Goal: Information Seeking & Learning: Learn about a topic

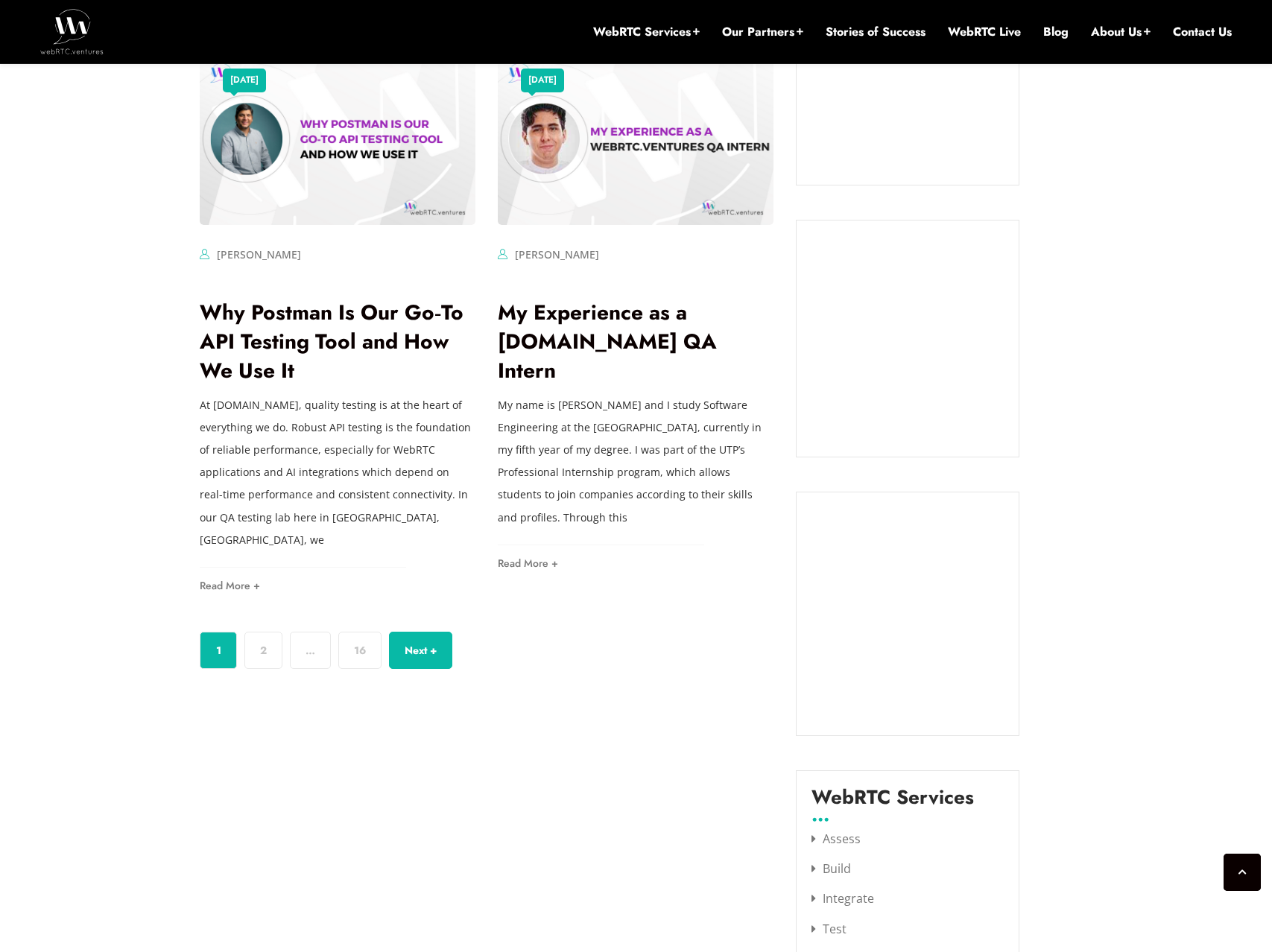
scroll to position [1181, 0]
click at [265, 635] on link "2" at bounding box center [264, 649] width 38 height 37
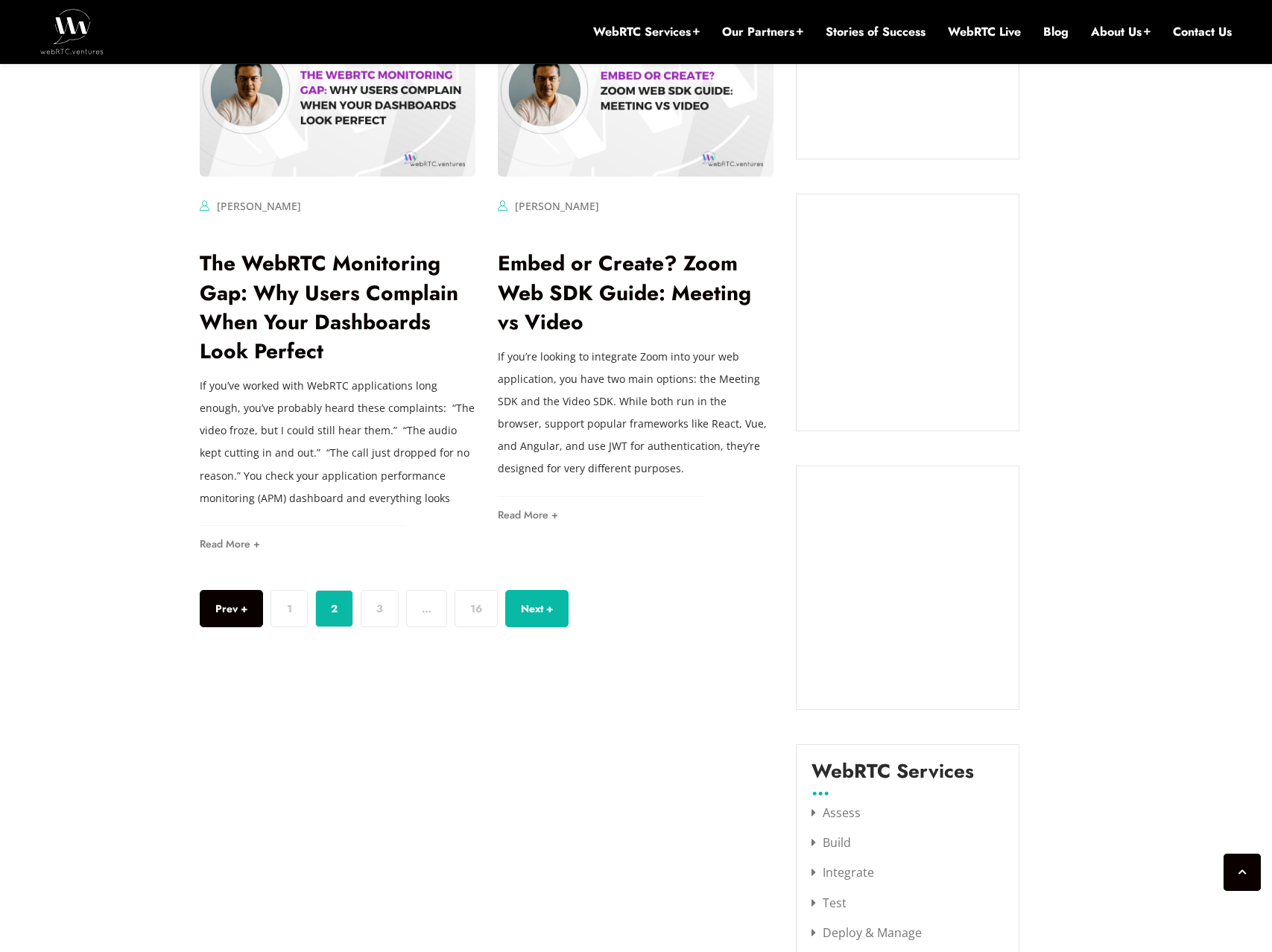
scroll to position [1319, 0]
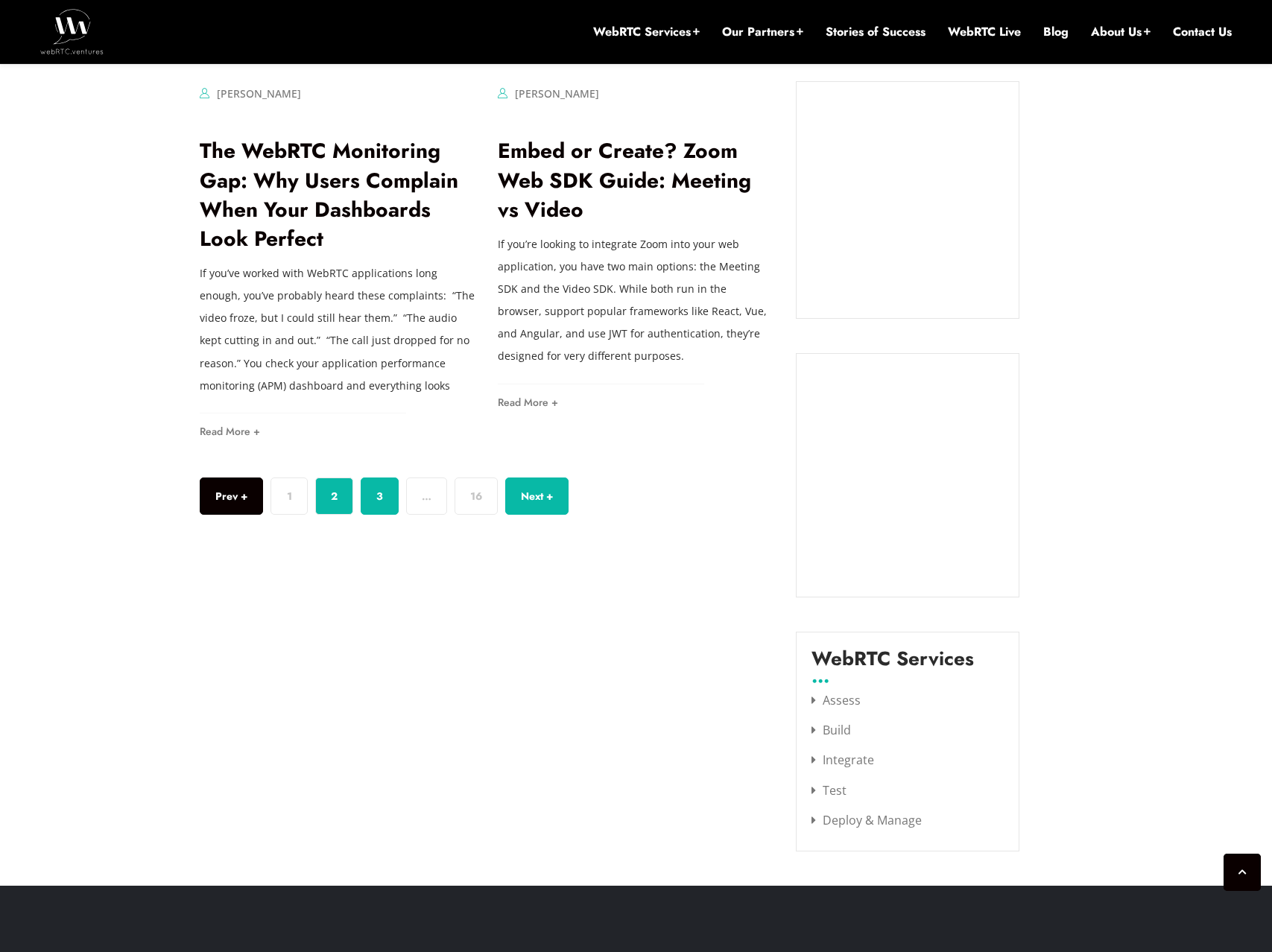
click at [395, 499] on link "3" at bounding box center [380, 496] width 38 height 37
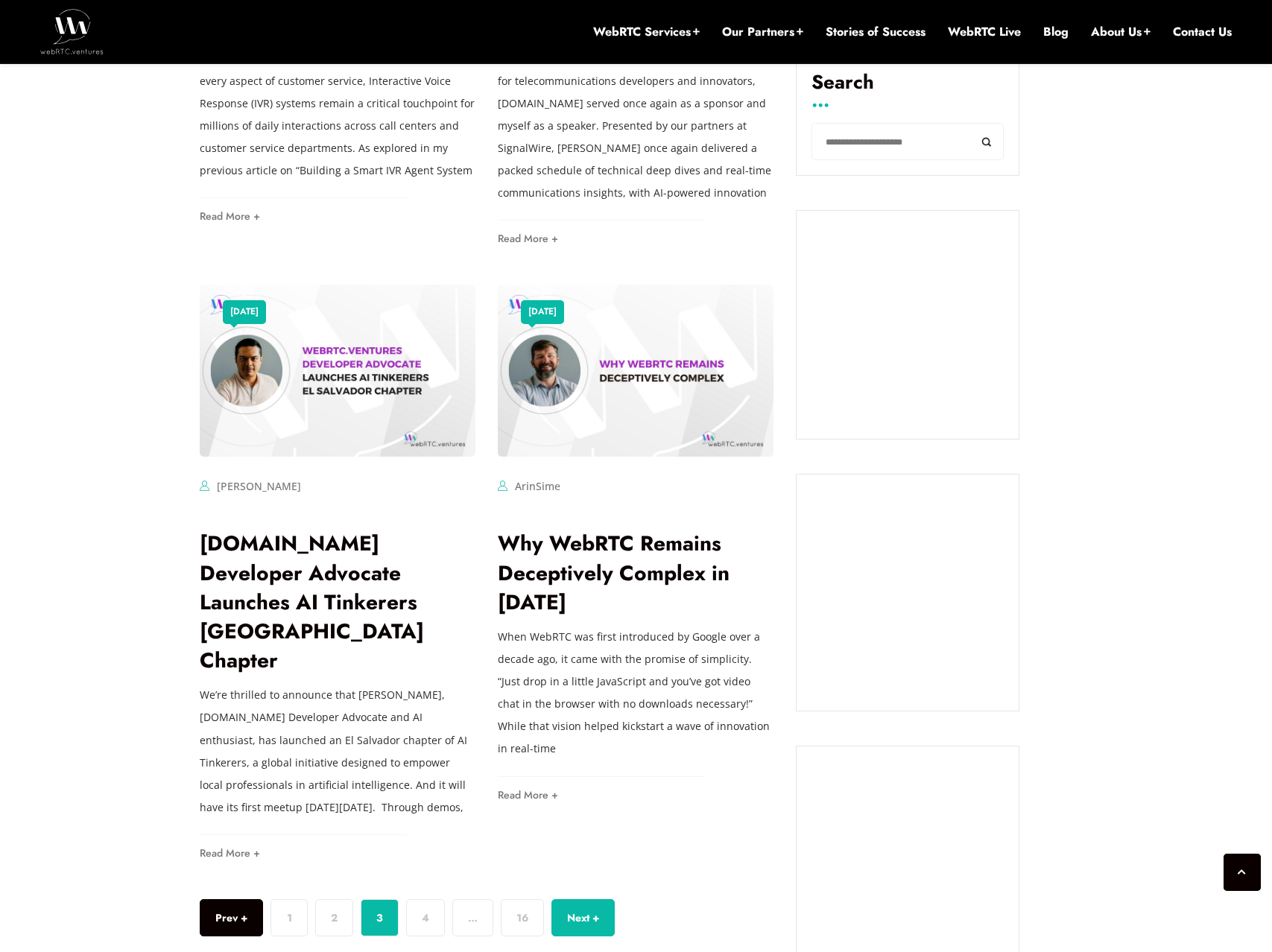
scroll to position [1061, 0]
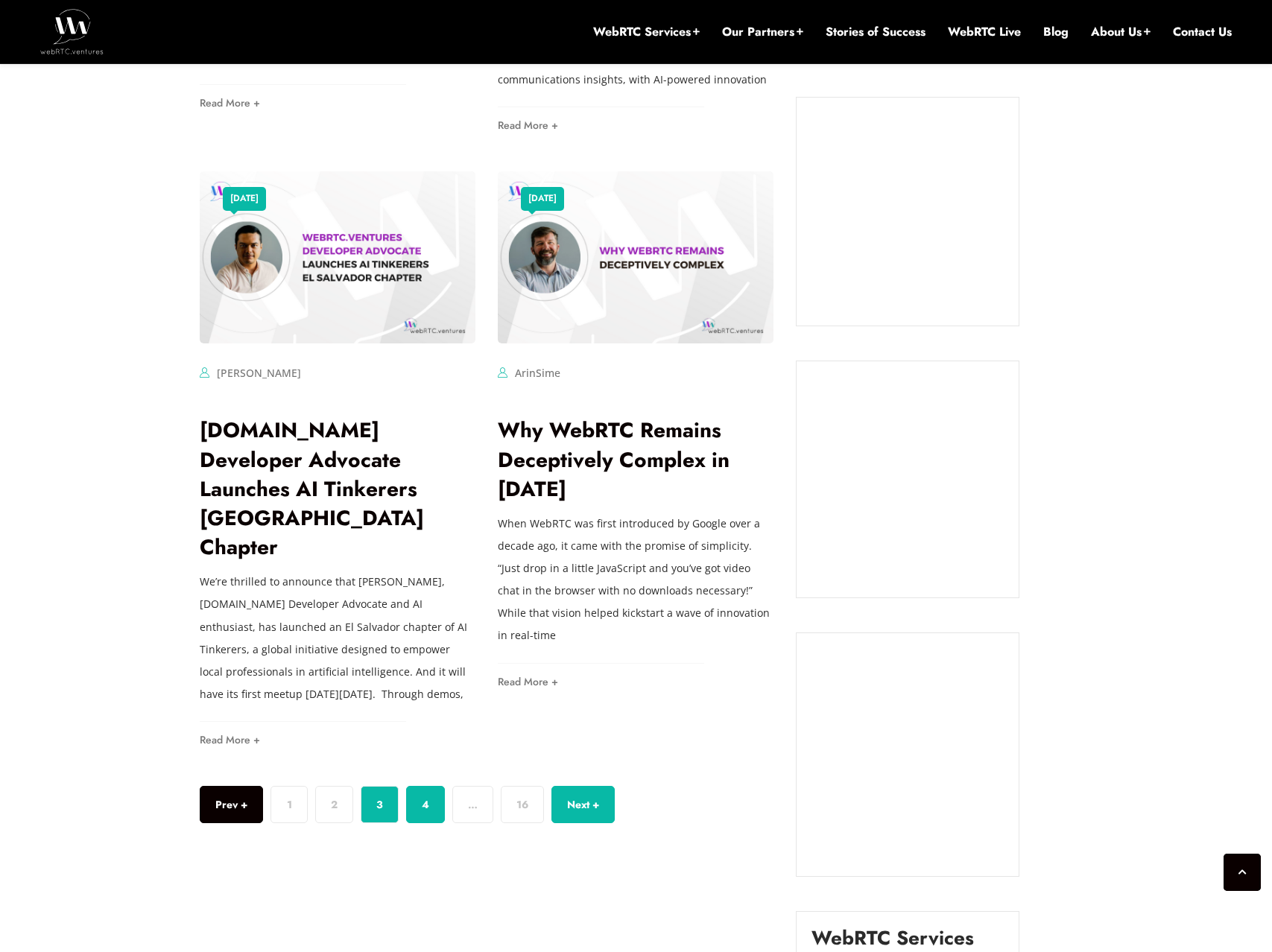
click at [424, 799] on link "4" at bounding box center [425, 804] width 39 height 37
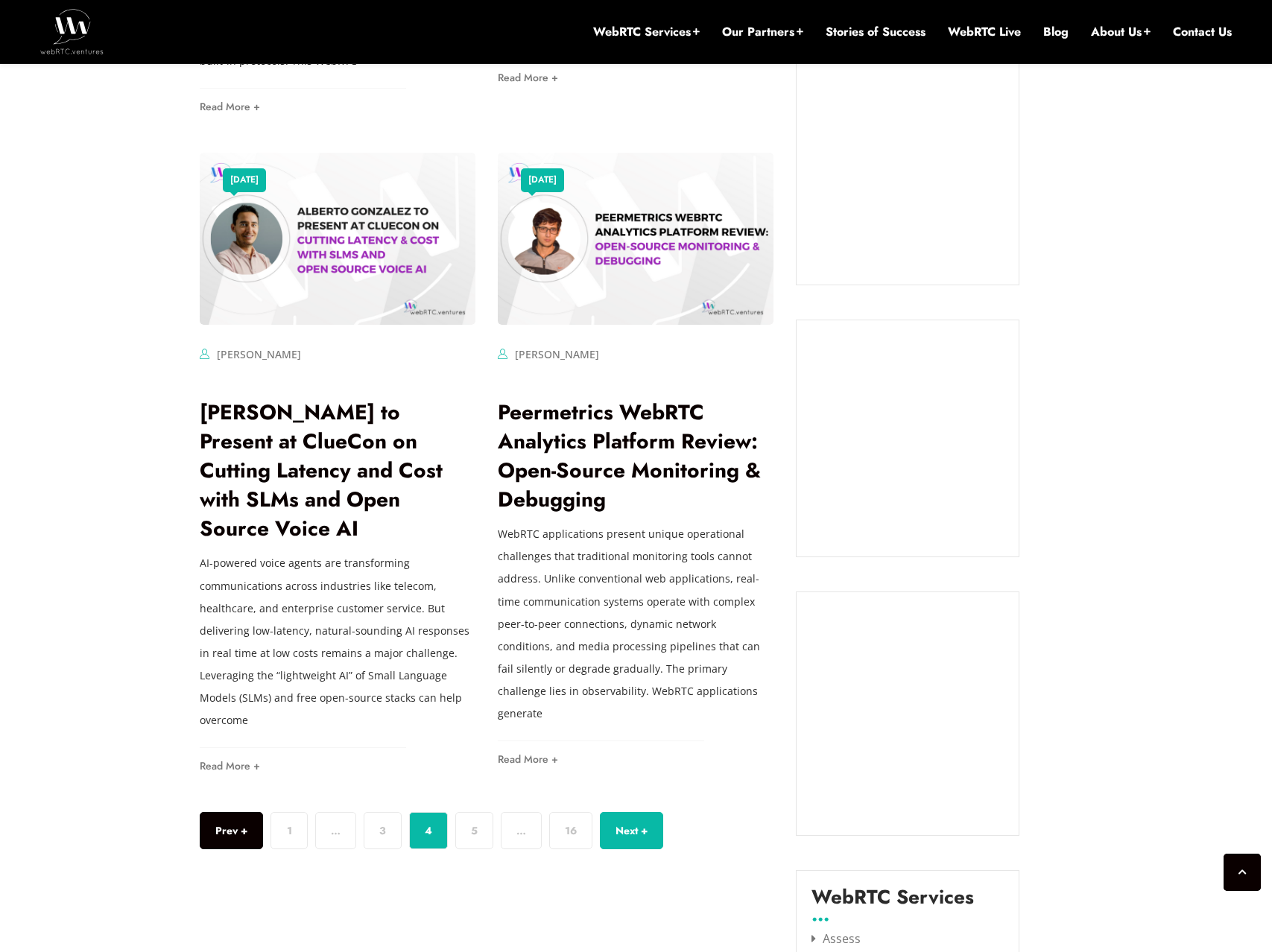
scroll to position [1199, 0]
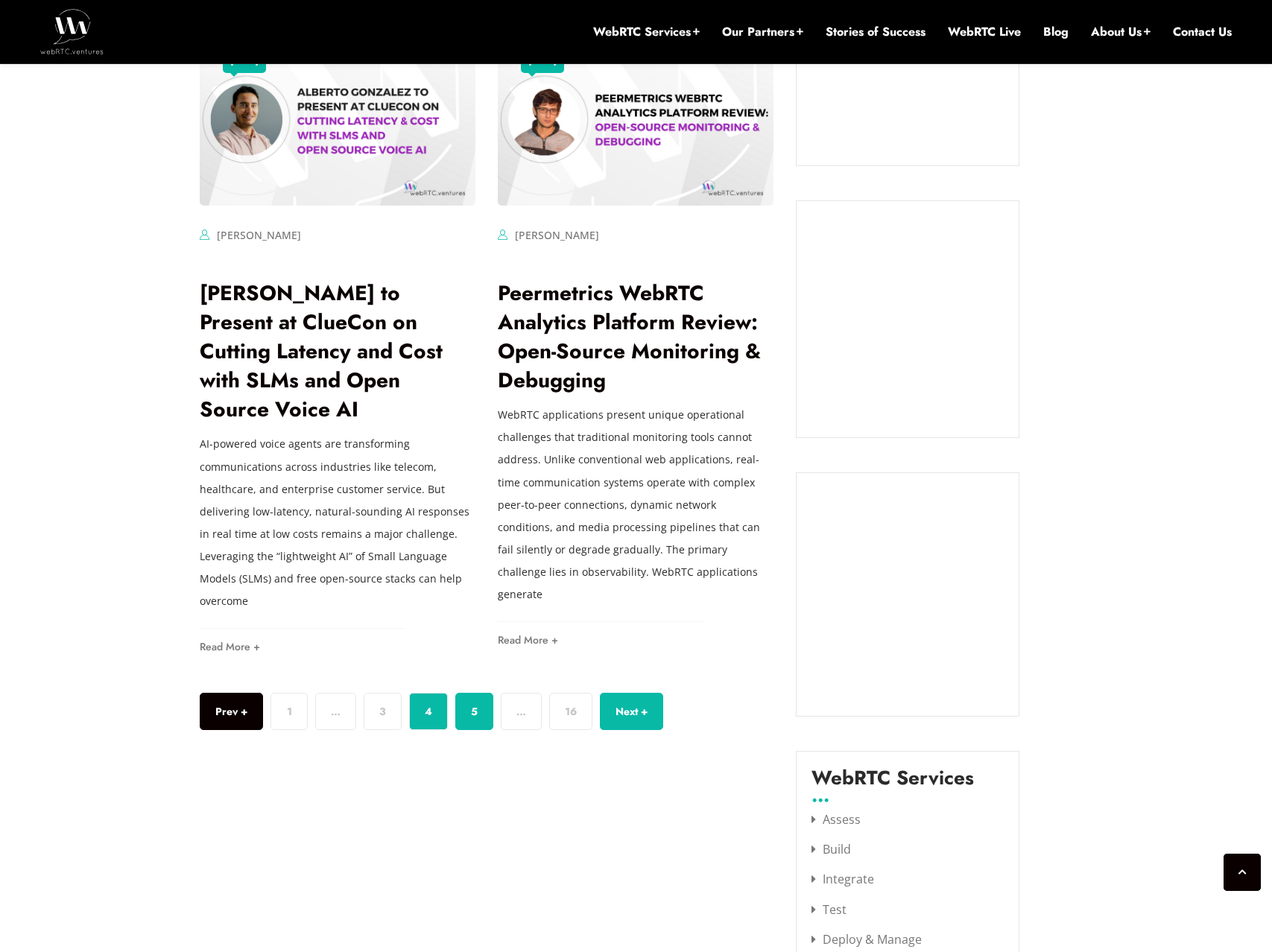
click at [468, 693] on link "5" at bounding box center [475, 711] width 38 height 37
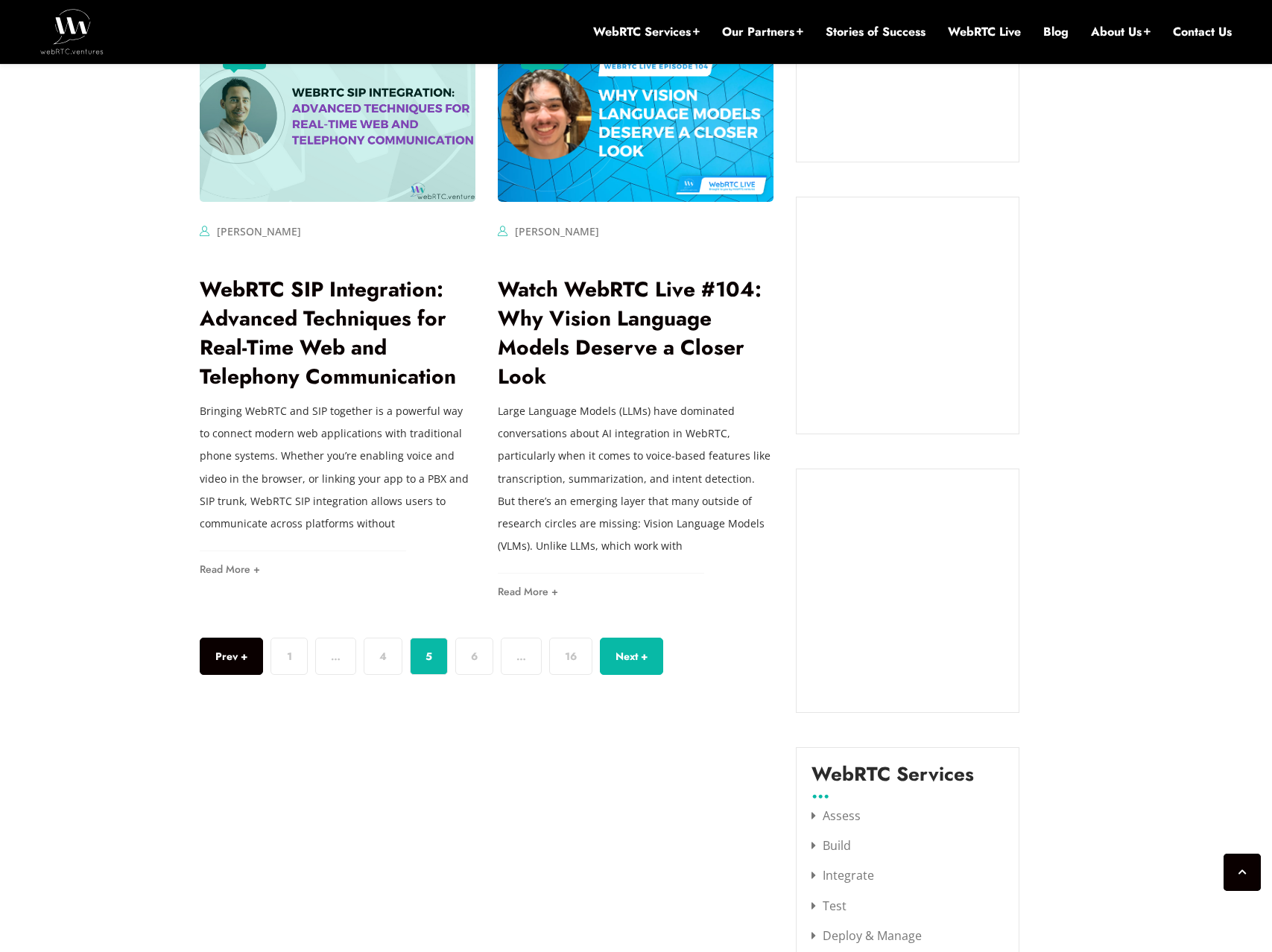
scroll to position [1233, 0]
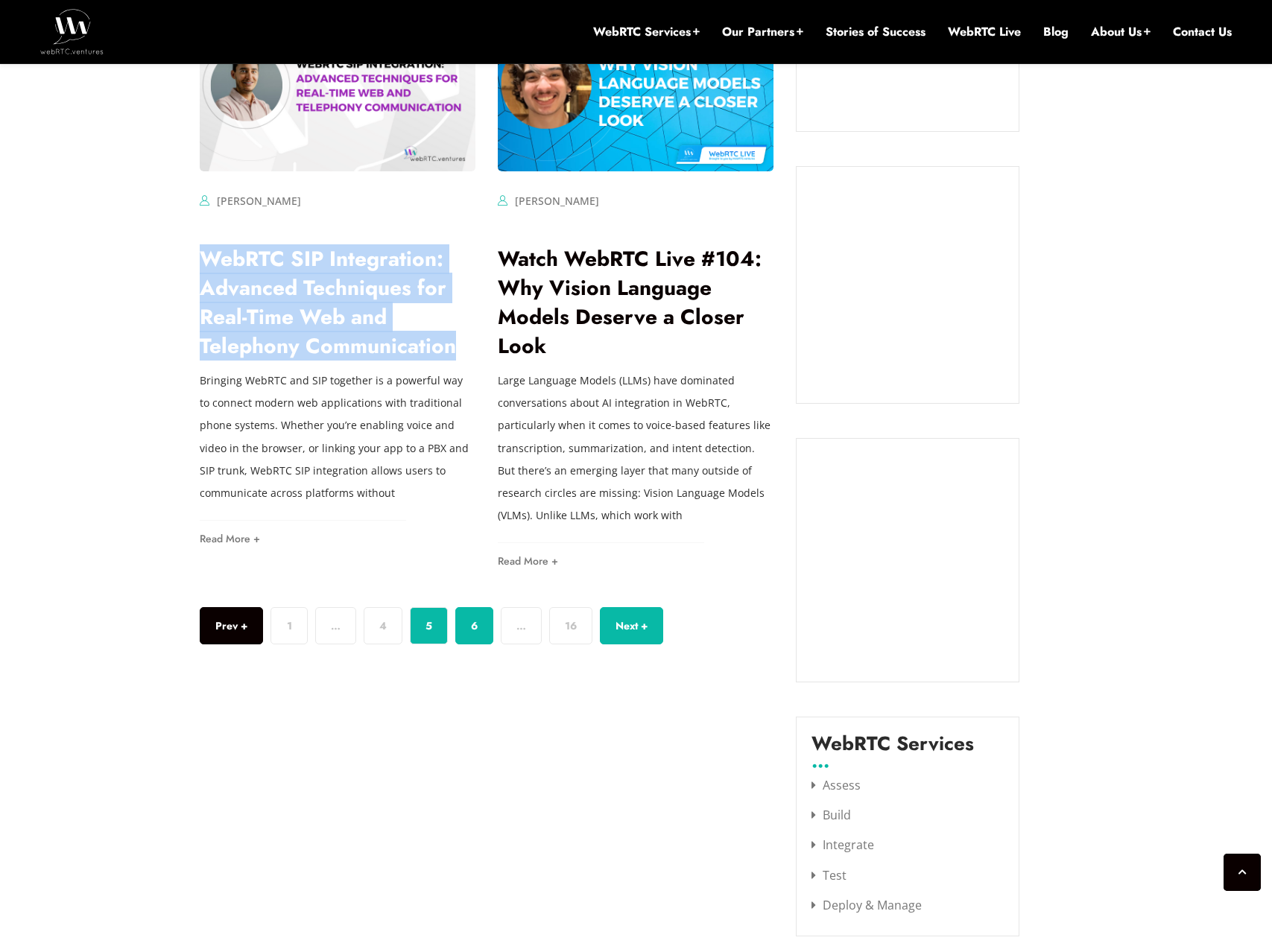
click at [481, 607] on link "6" at bounding box center [475, 625] width 38 height 37
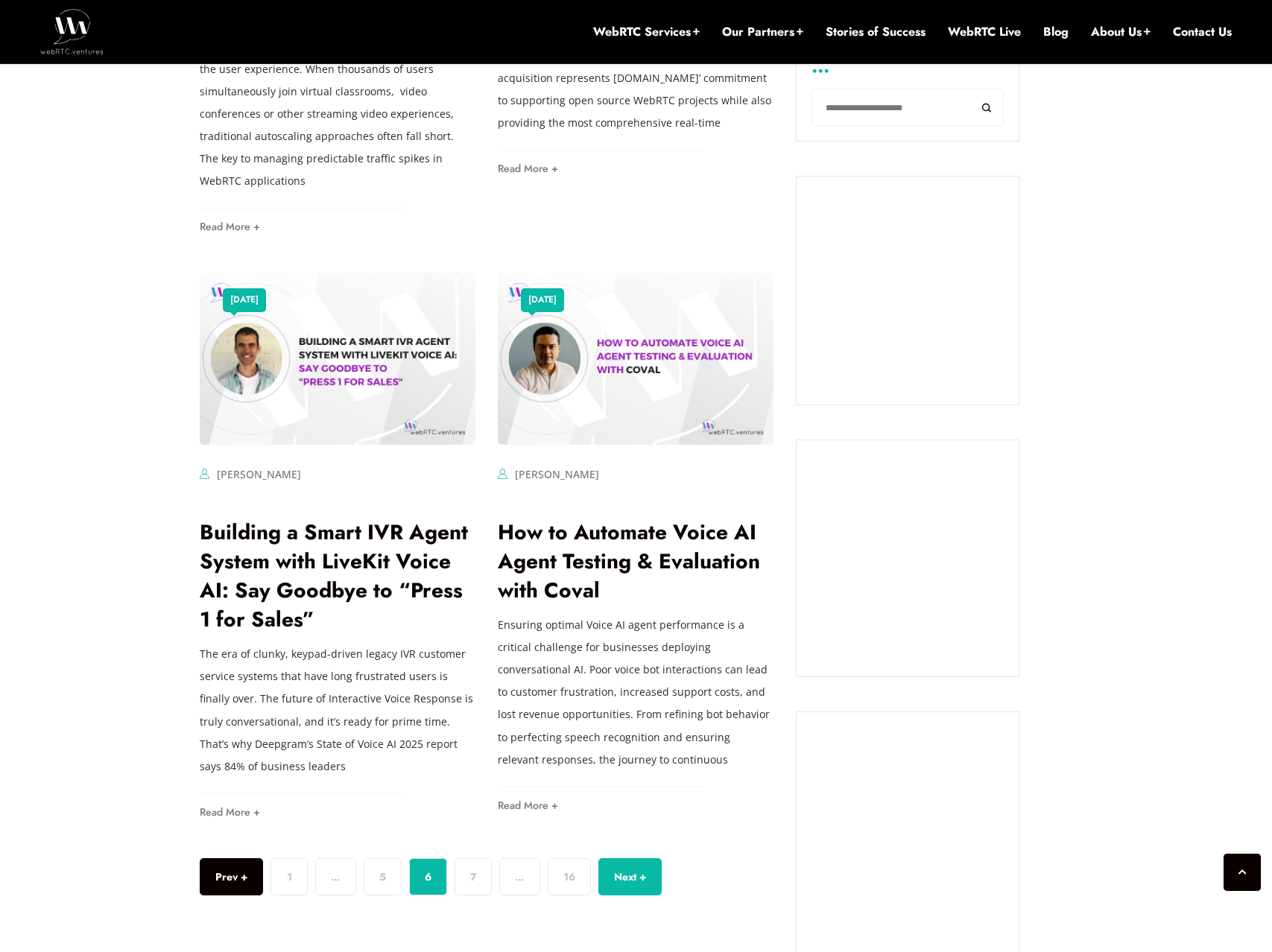
scroll to position [1040, 0]
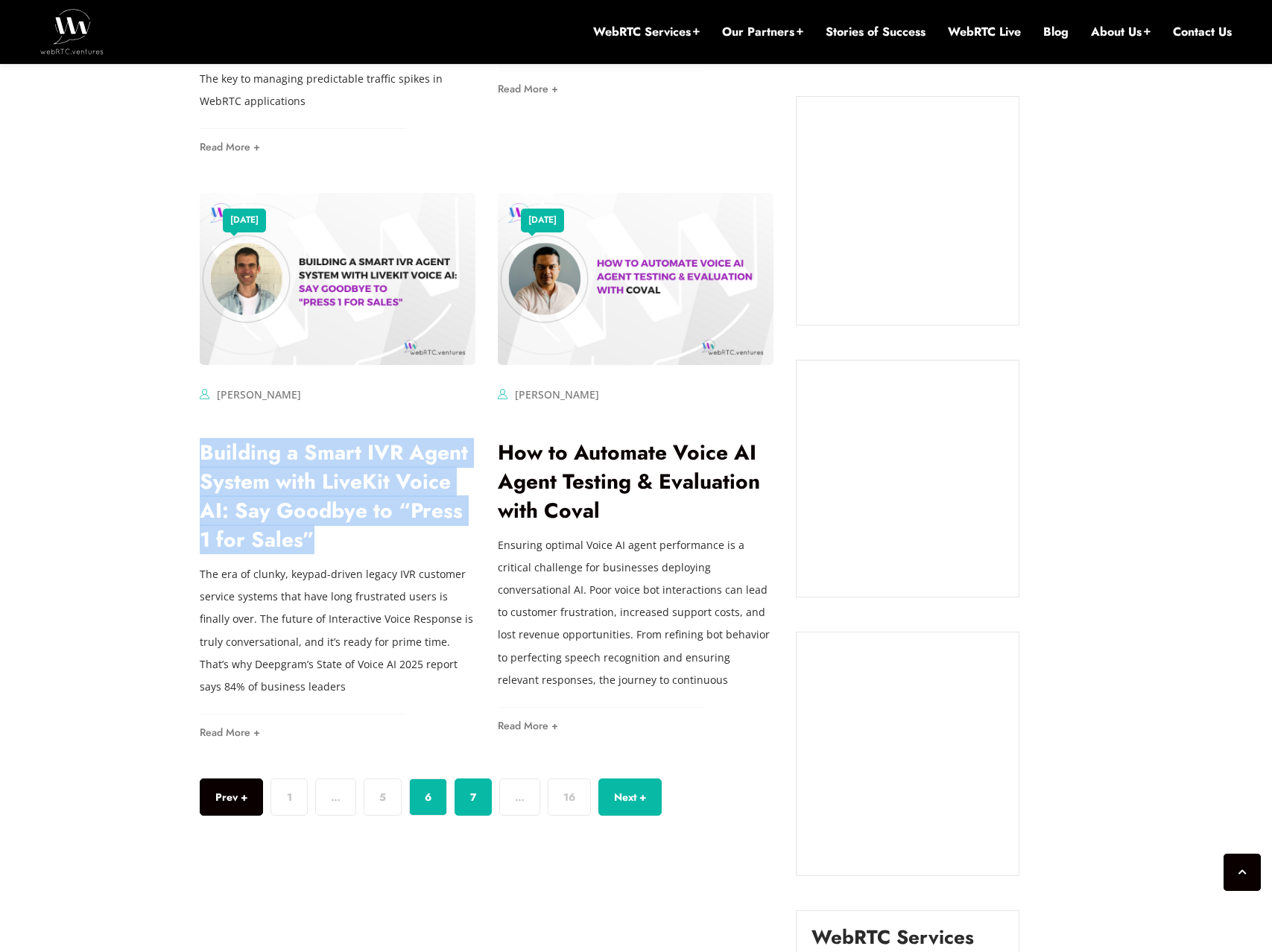
click at [479, 784] on link "7" at bounding box center [473, 796] width 37 height 37
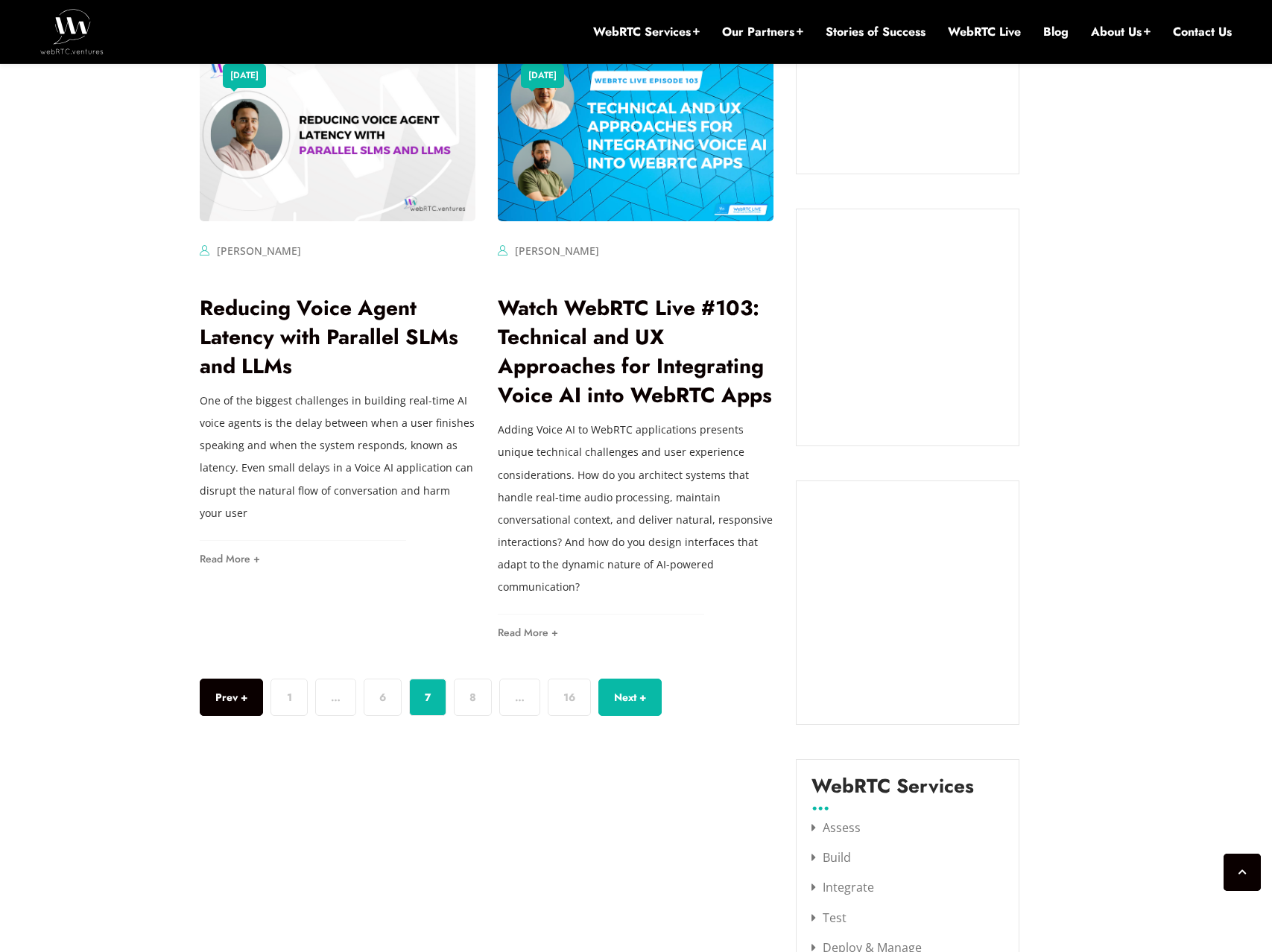
scroll to position [1252, 0]
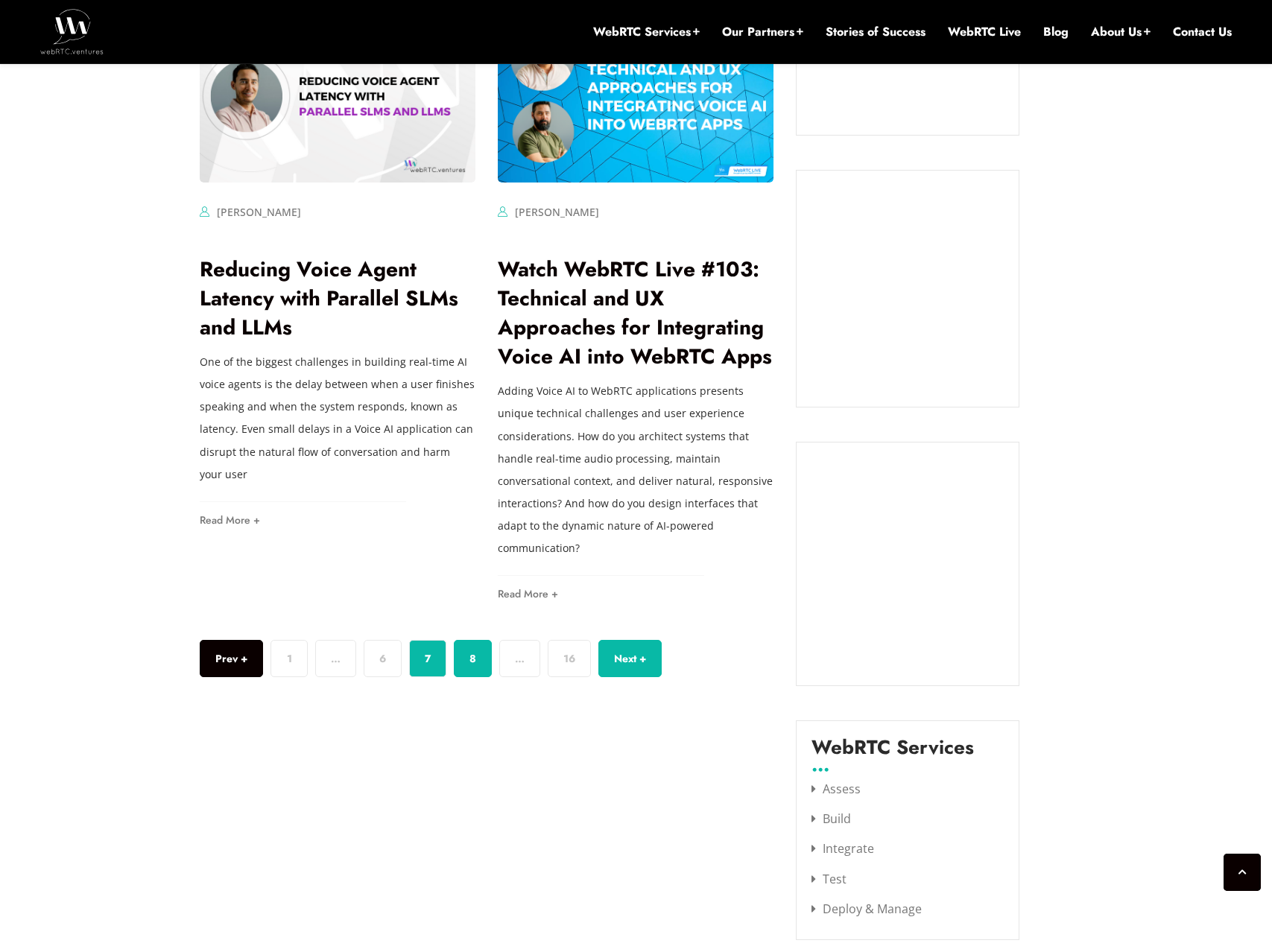
click at [465, 640] on link "8" at bounding box center [473, 658] width 38 height 37
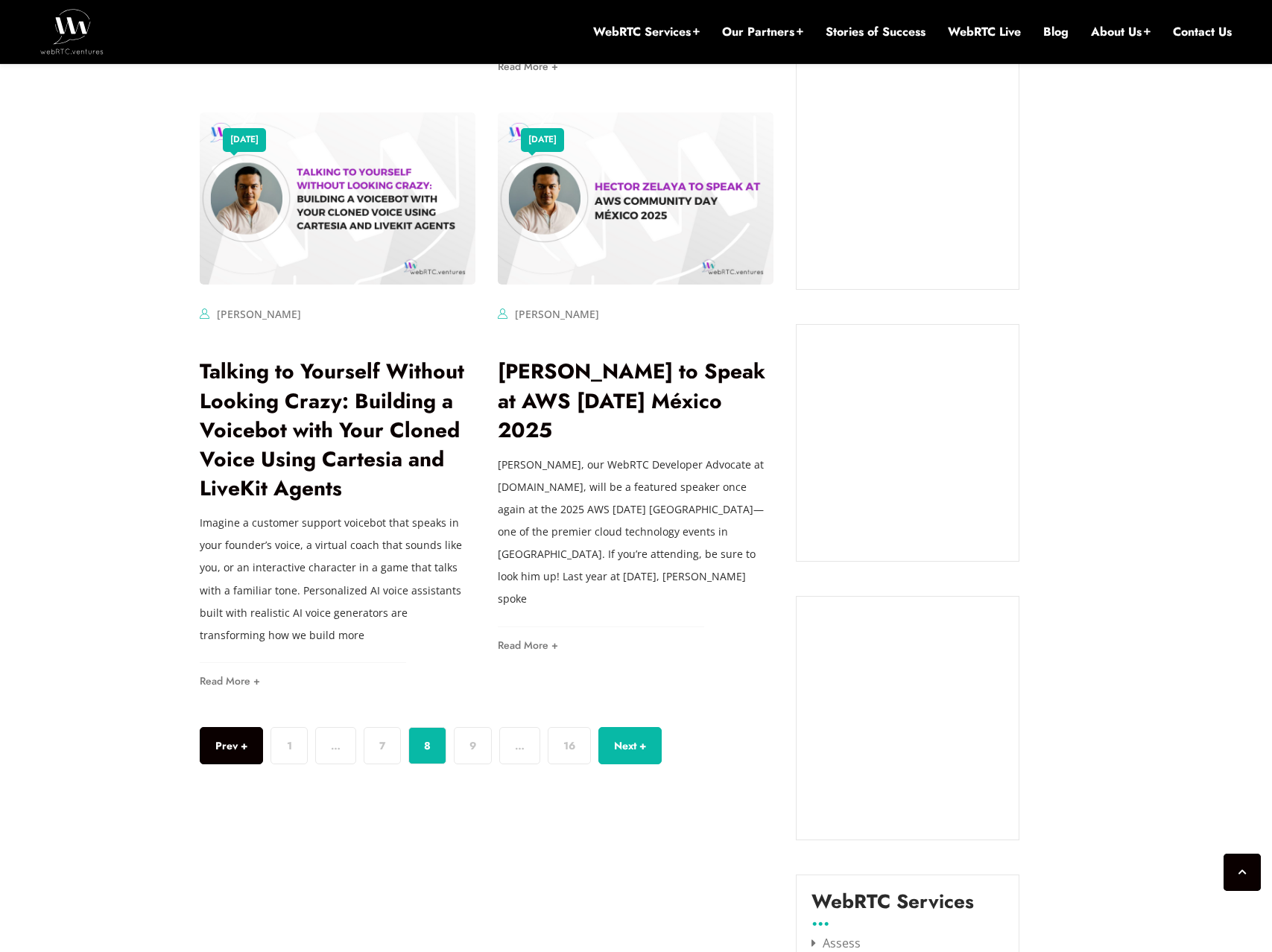
scroll to position [1098, 0]
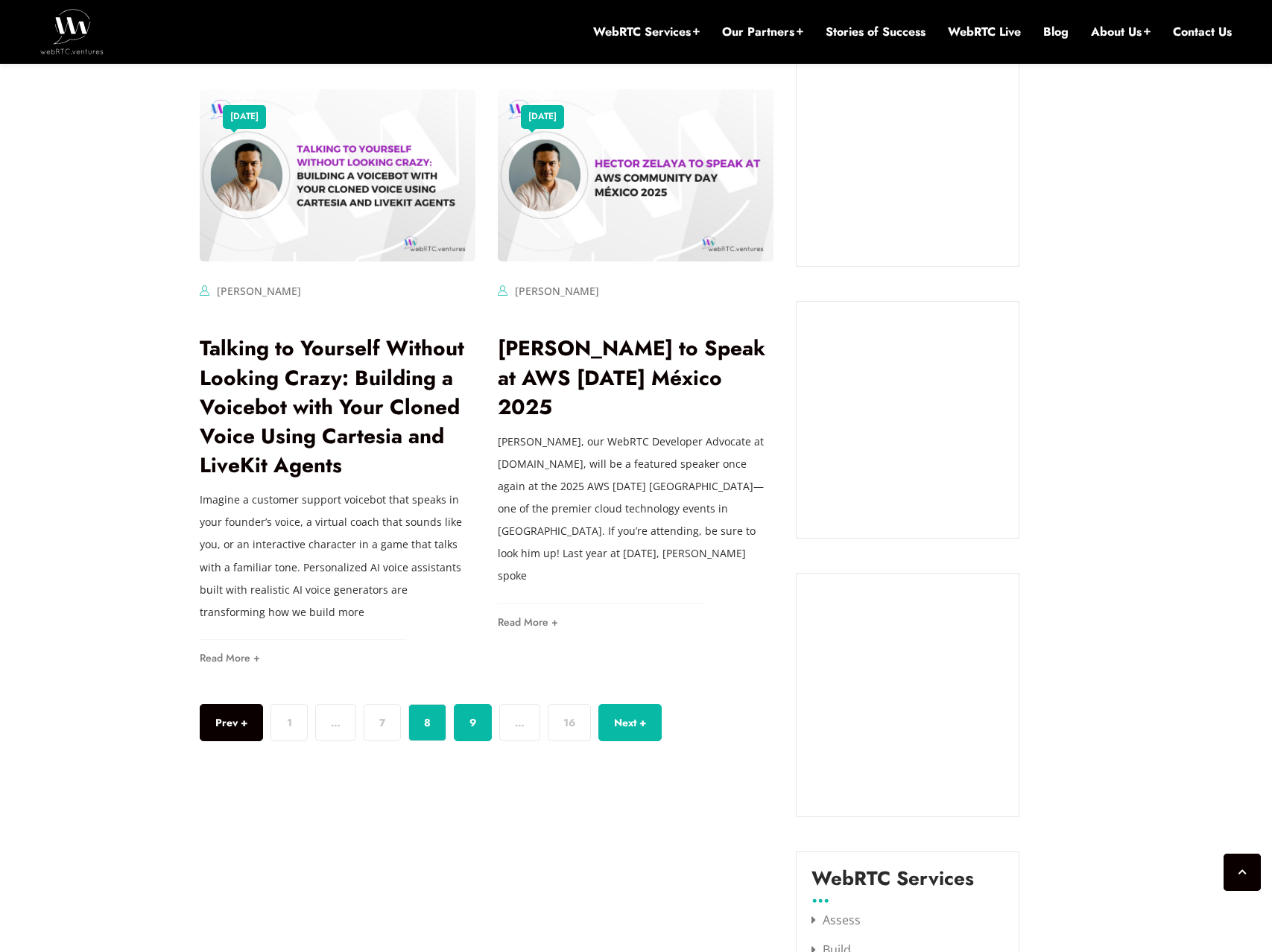
click at [477, 726] on link "9" at bounding box center [473, 722] width 38 height 37
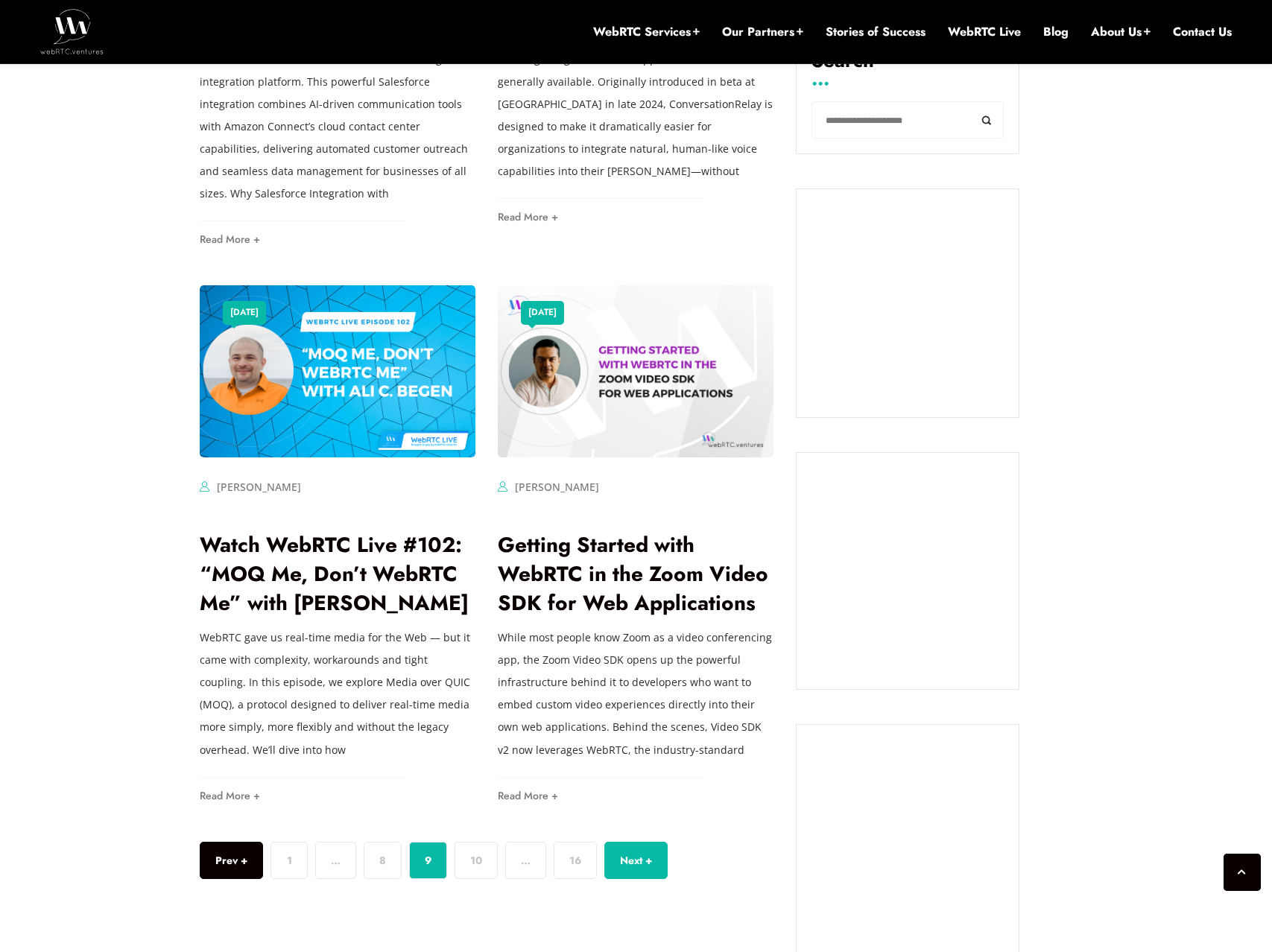
scroll to position [1104, 0]
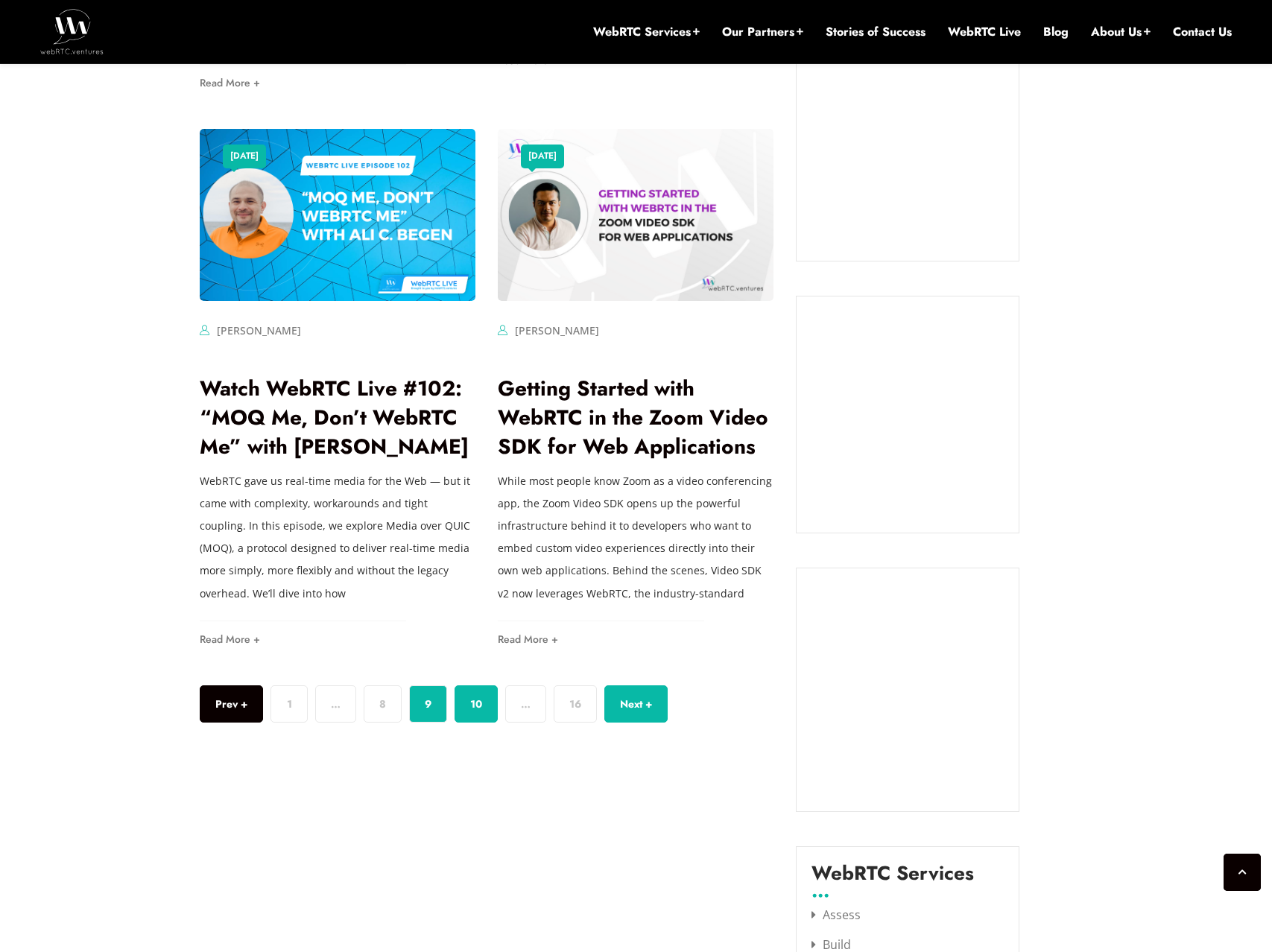
click at [472, 695] on link "10" at bounding box center [476, 703] width 43 height 37
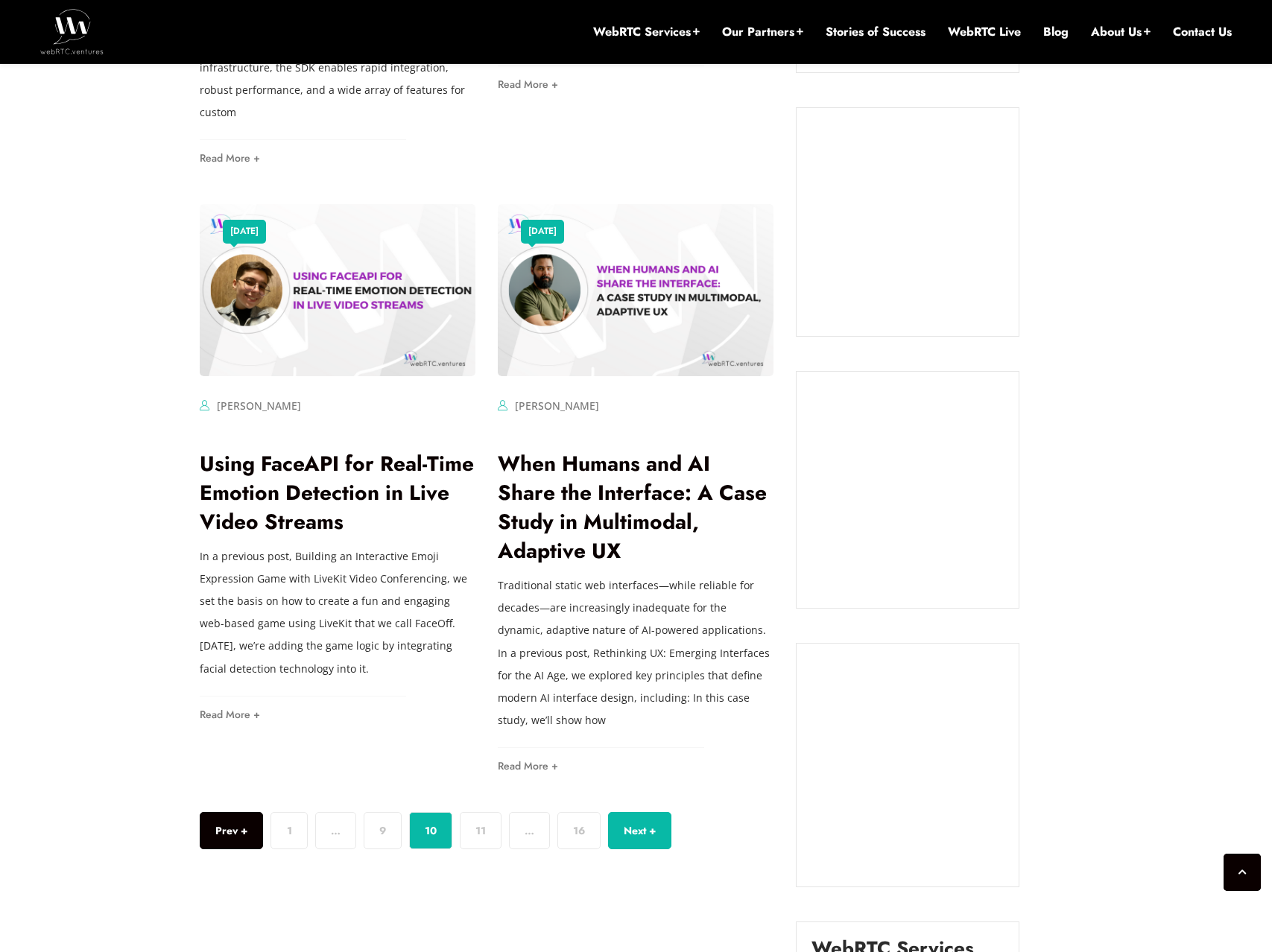
scroll to position [1048, 0]
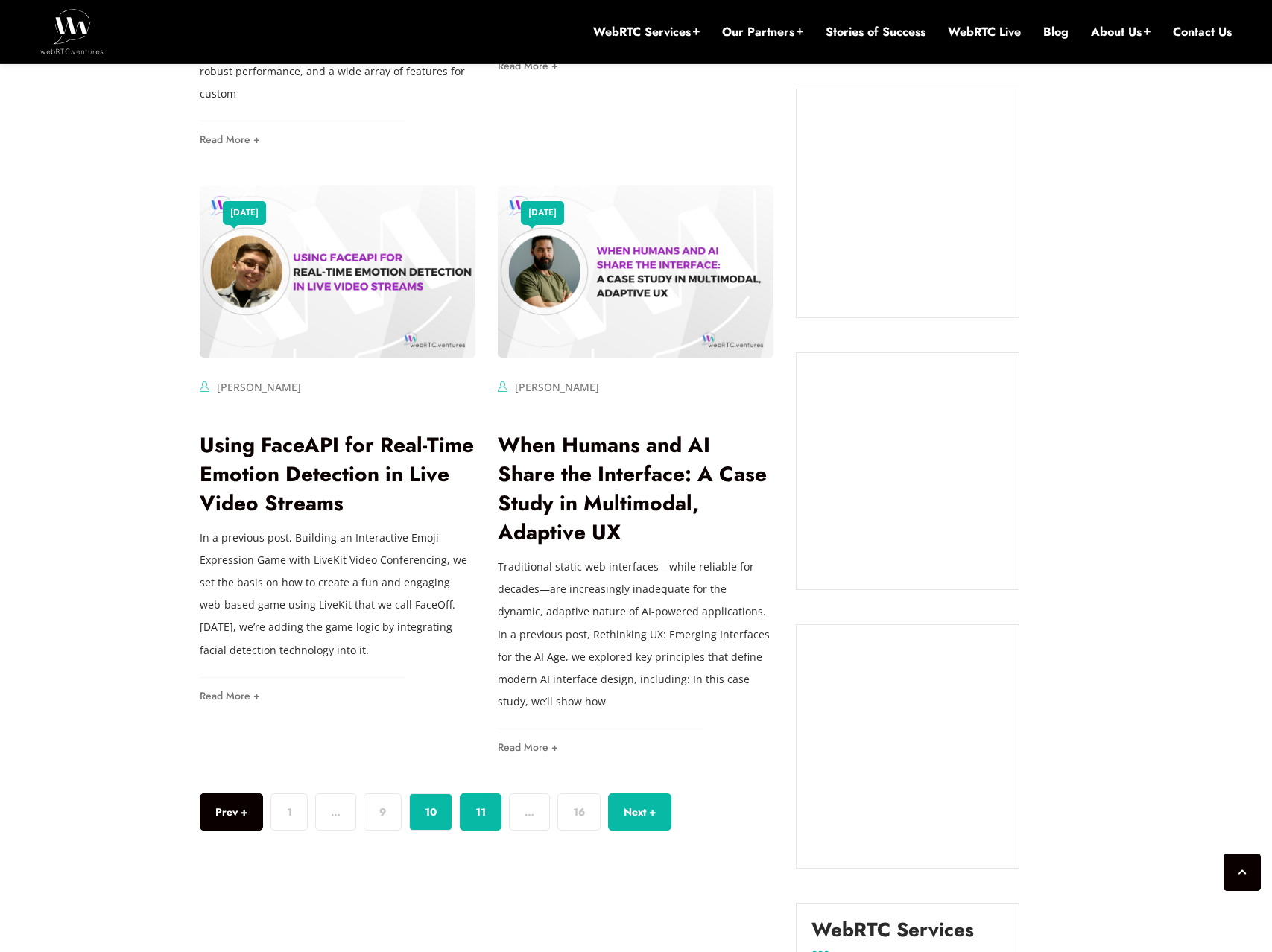
click at [485, 794] on link "11" at bounding box center [481, 812] width 41 height 37
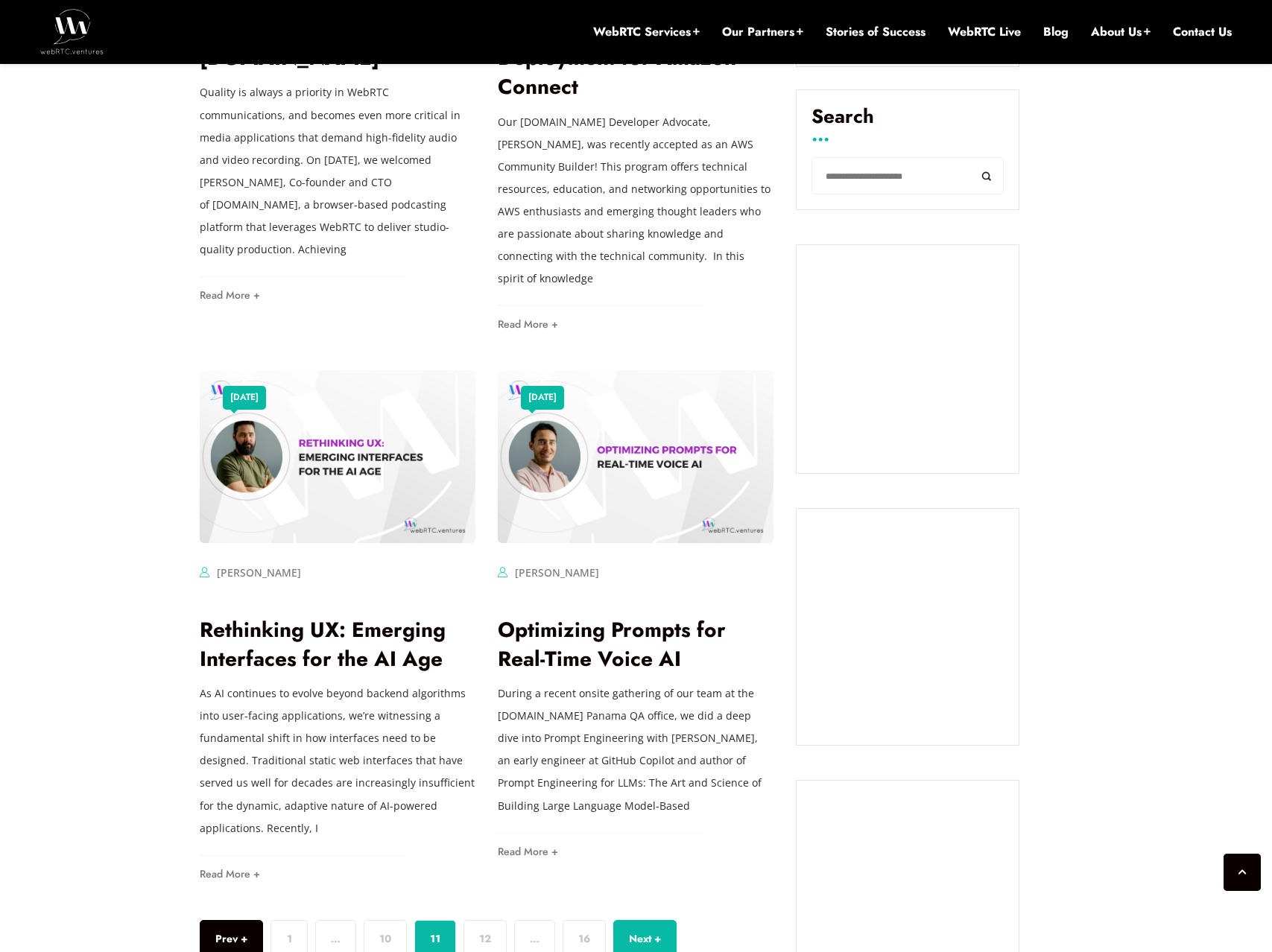
scroll to position [1068, 0]
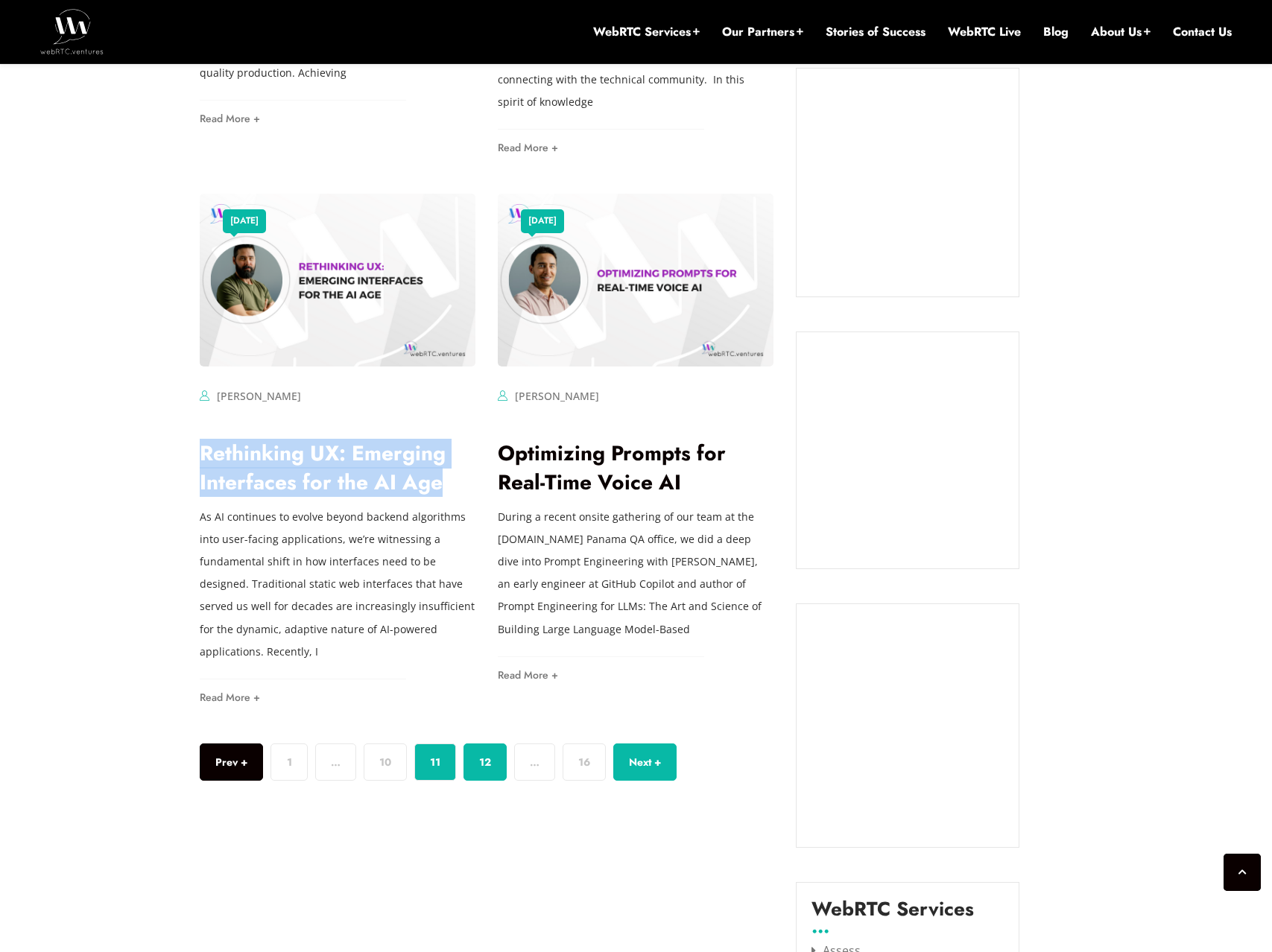
click at [481, 746] on link "12" at bounding box center [485, 762] width 43 height 37
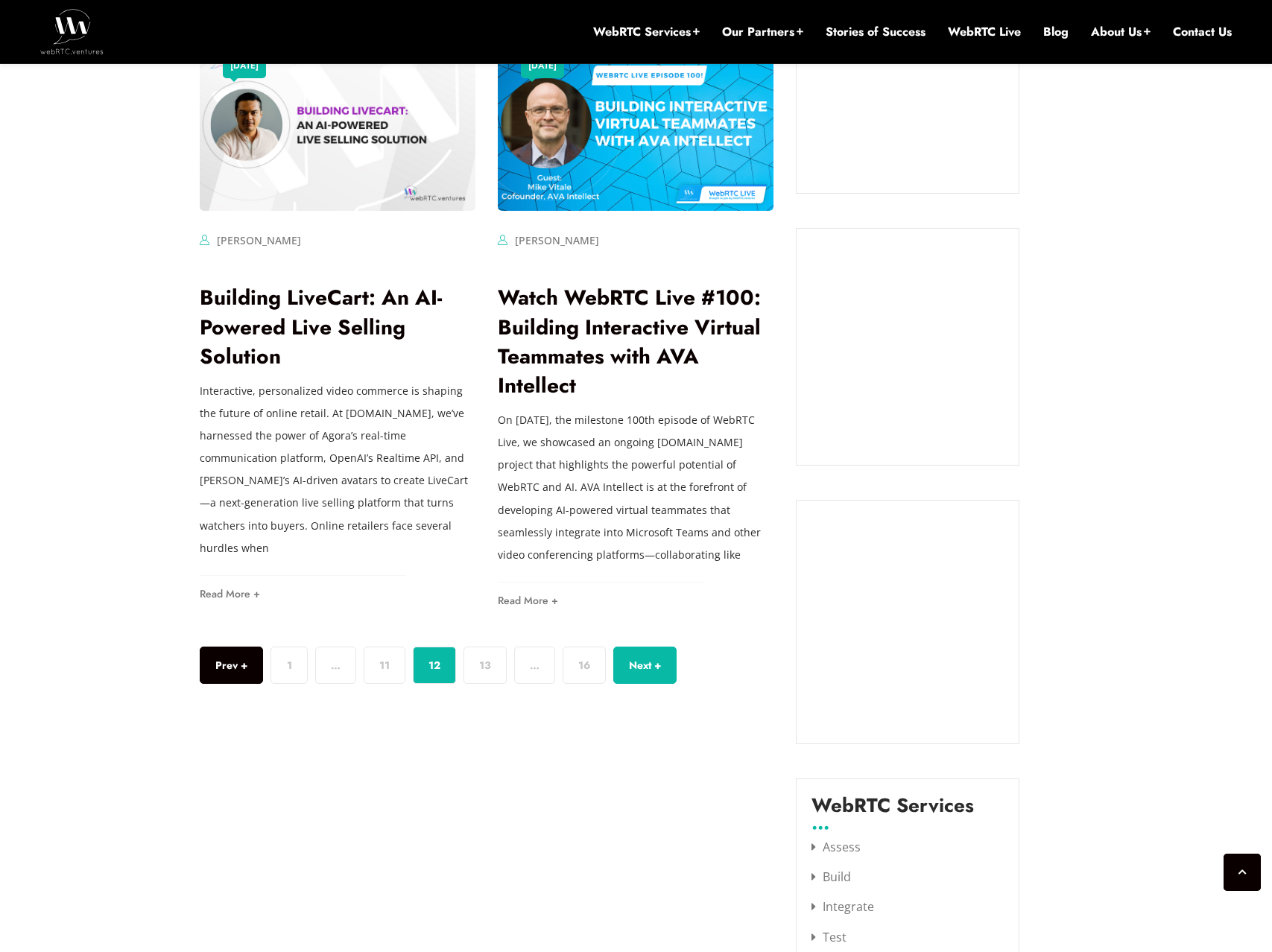
scroll to position [1204, 0]
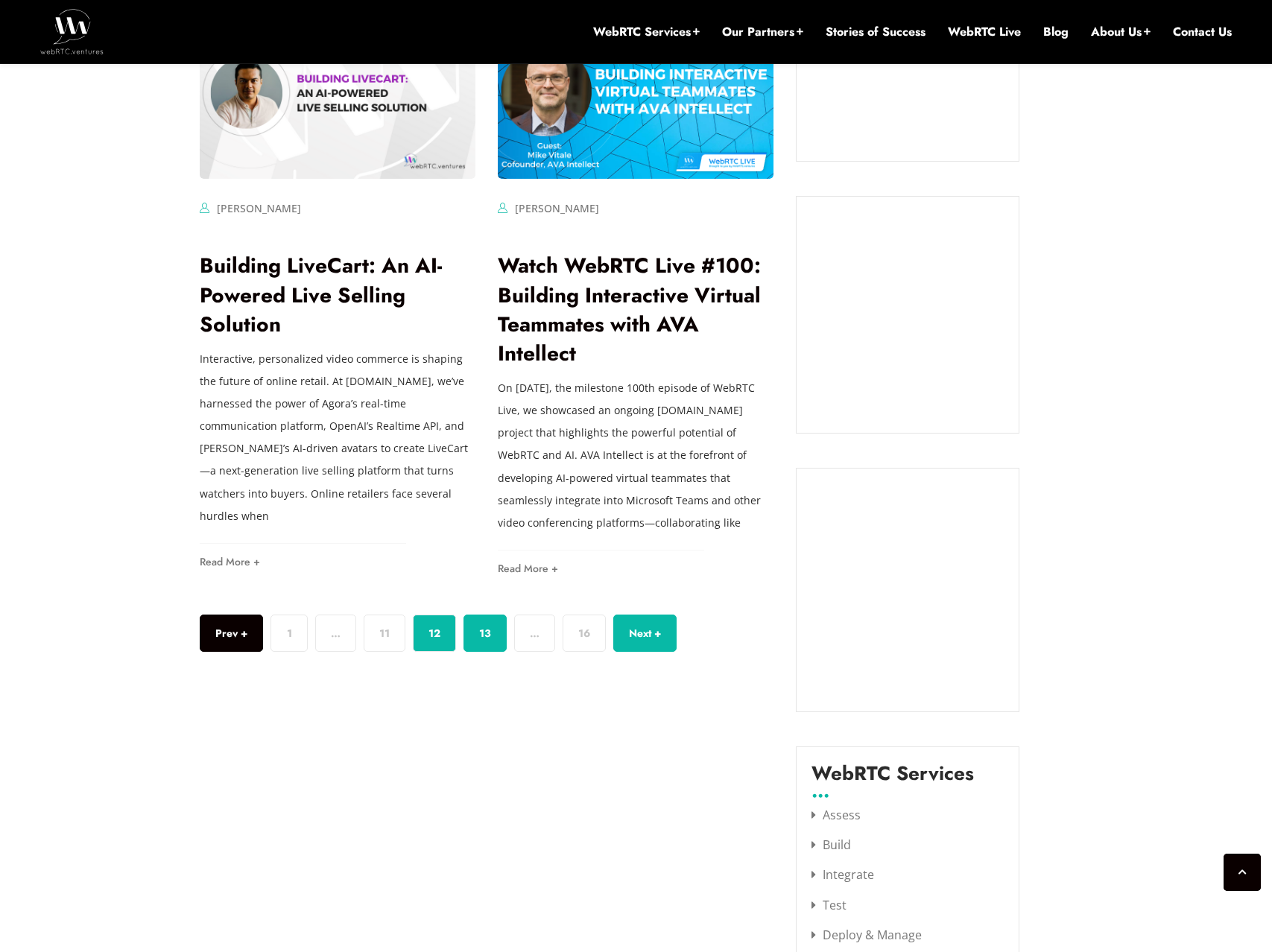
click at [480, 634] on link "13" at bounding box center [485, 633] width 43 height 37
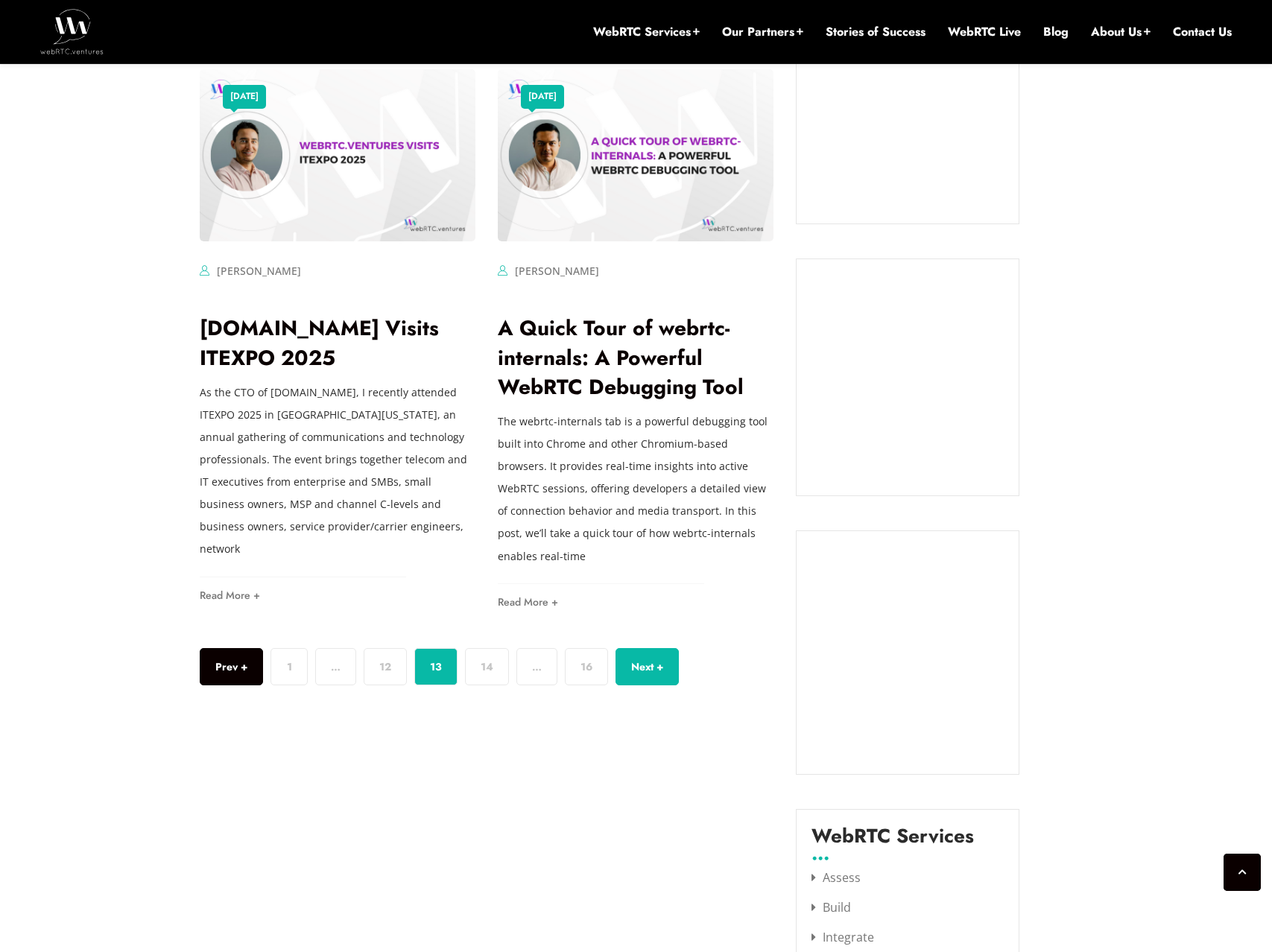
scroll to position [1159, 0]
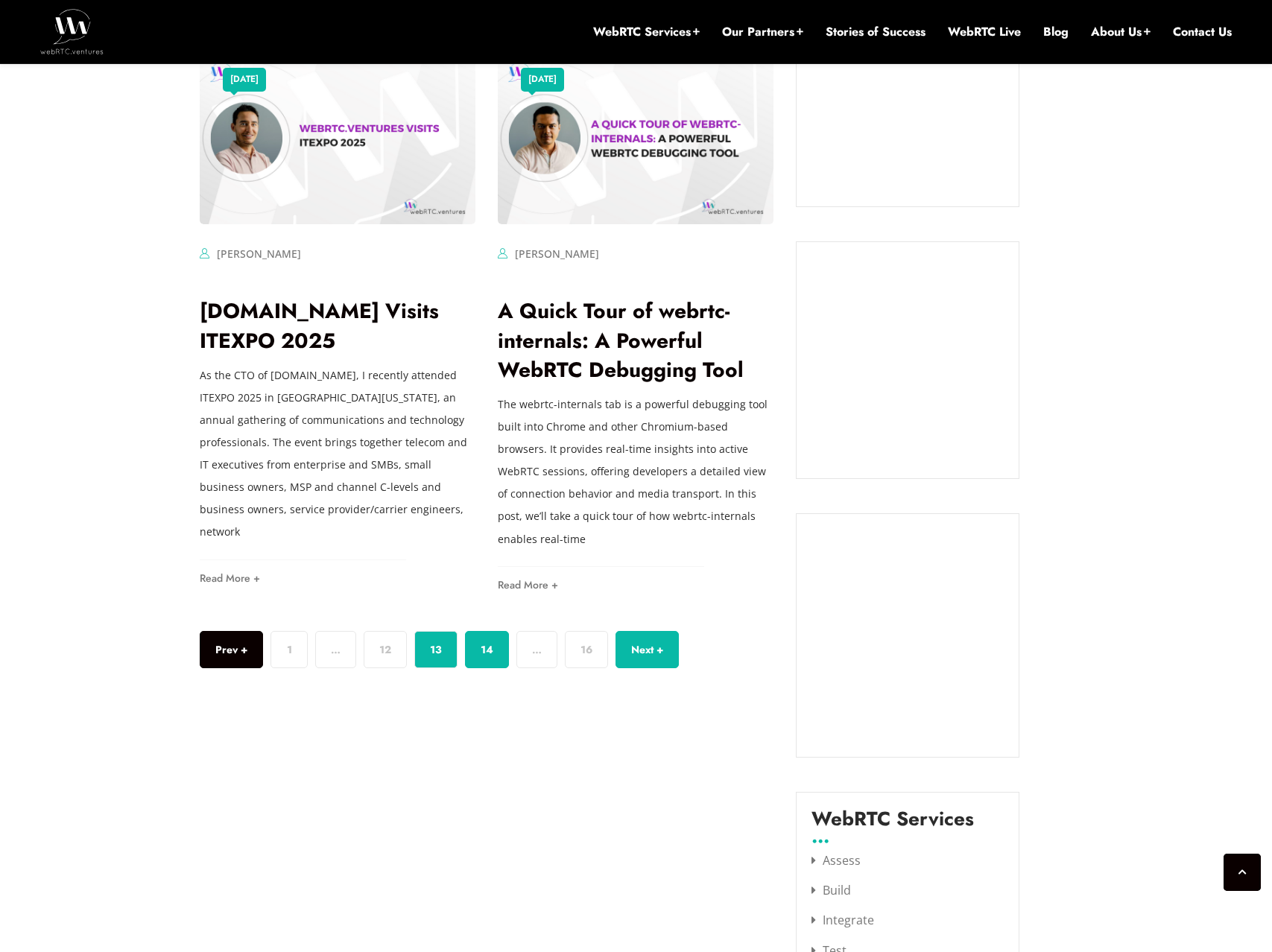
click at [489, 651] on link "14" at bounding box center [487, 649] width 44 height 37
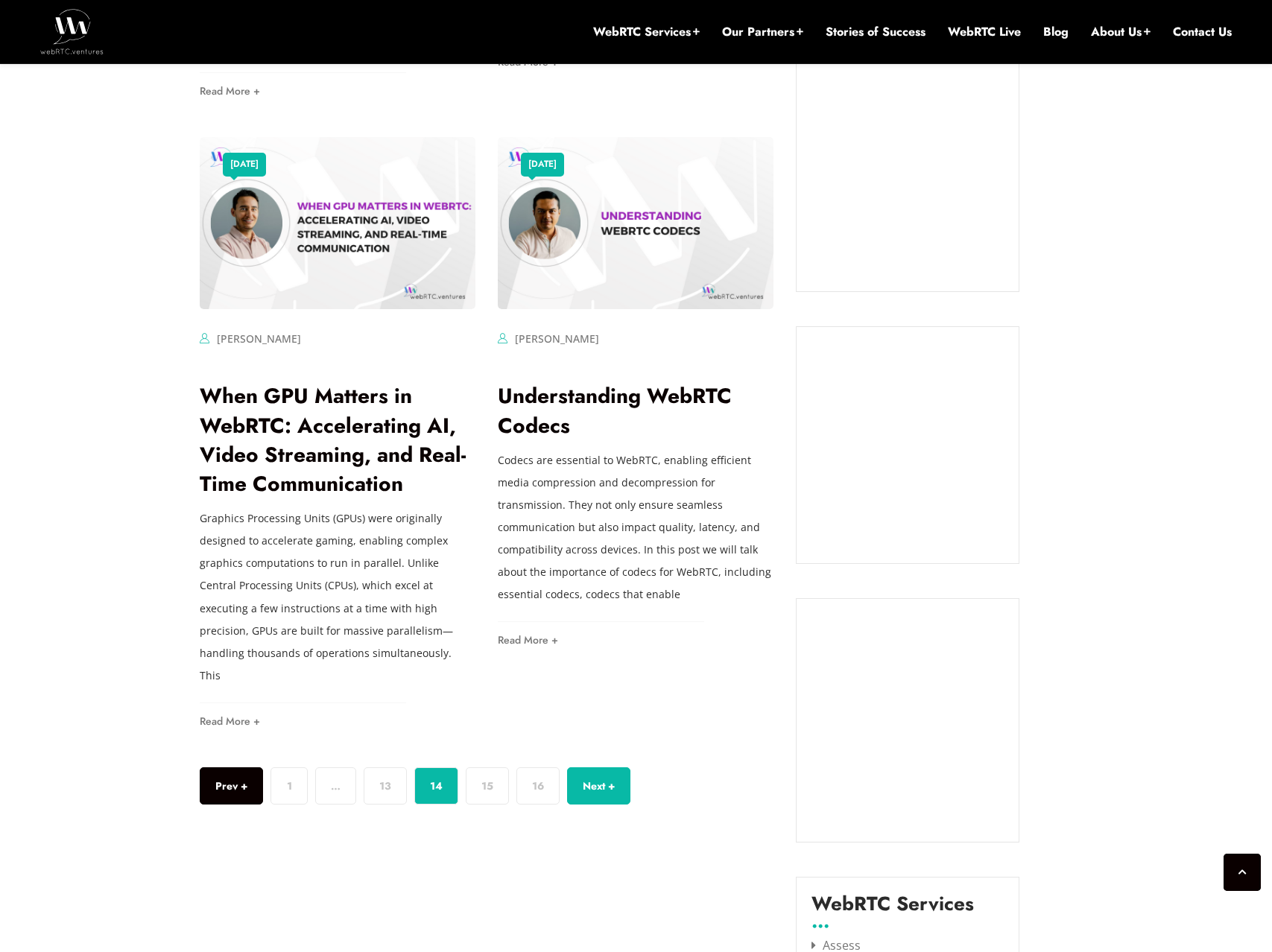
scroll to position [1077, 0]
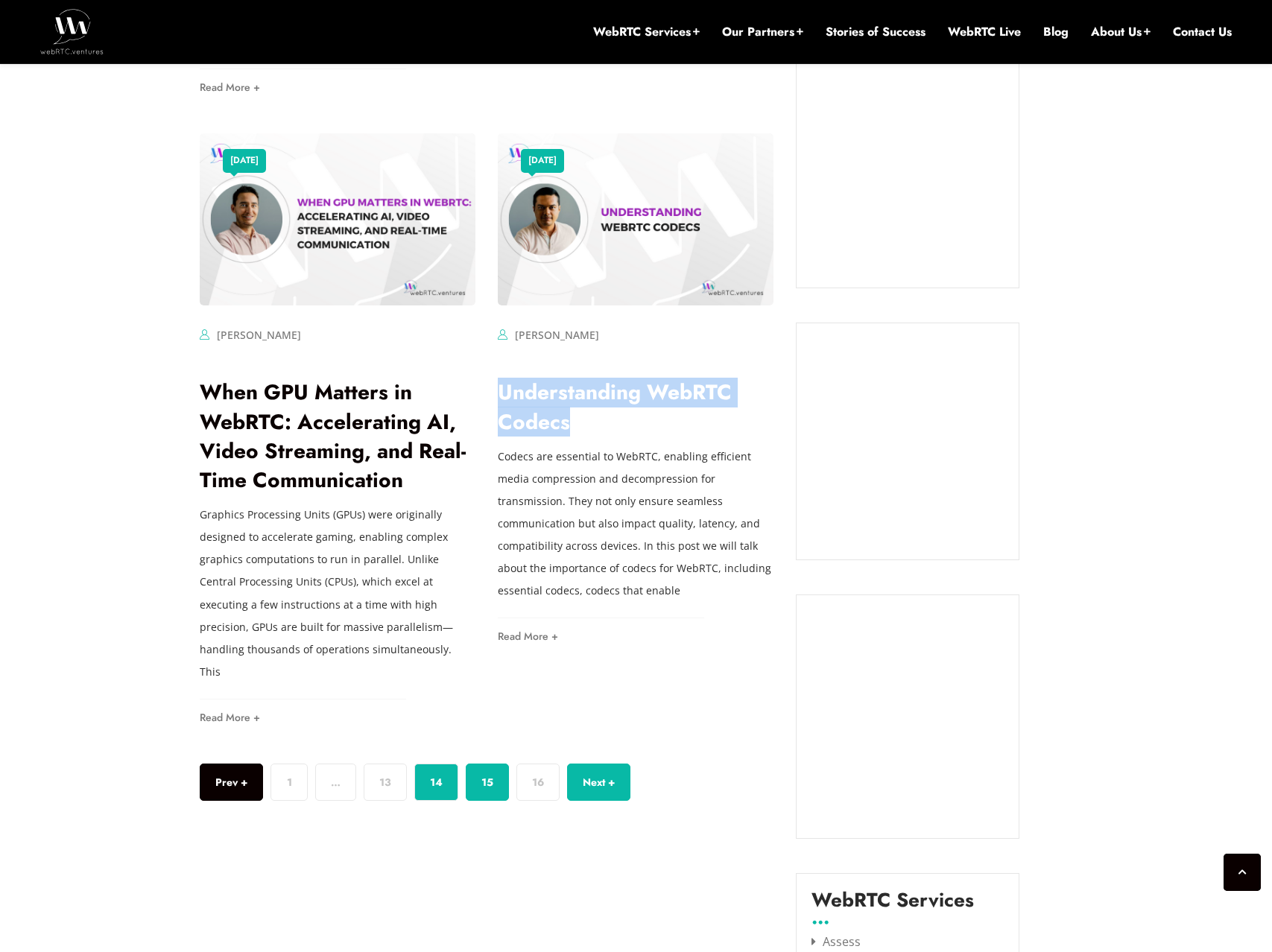
click at [486, 763] on link "15" at bounding box center [487, 782] width 43 height 37
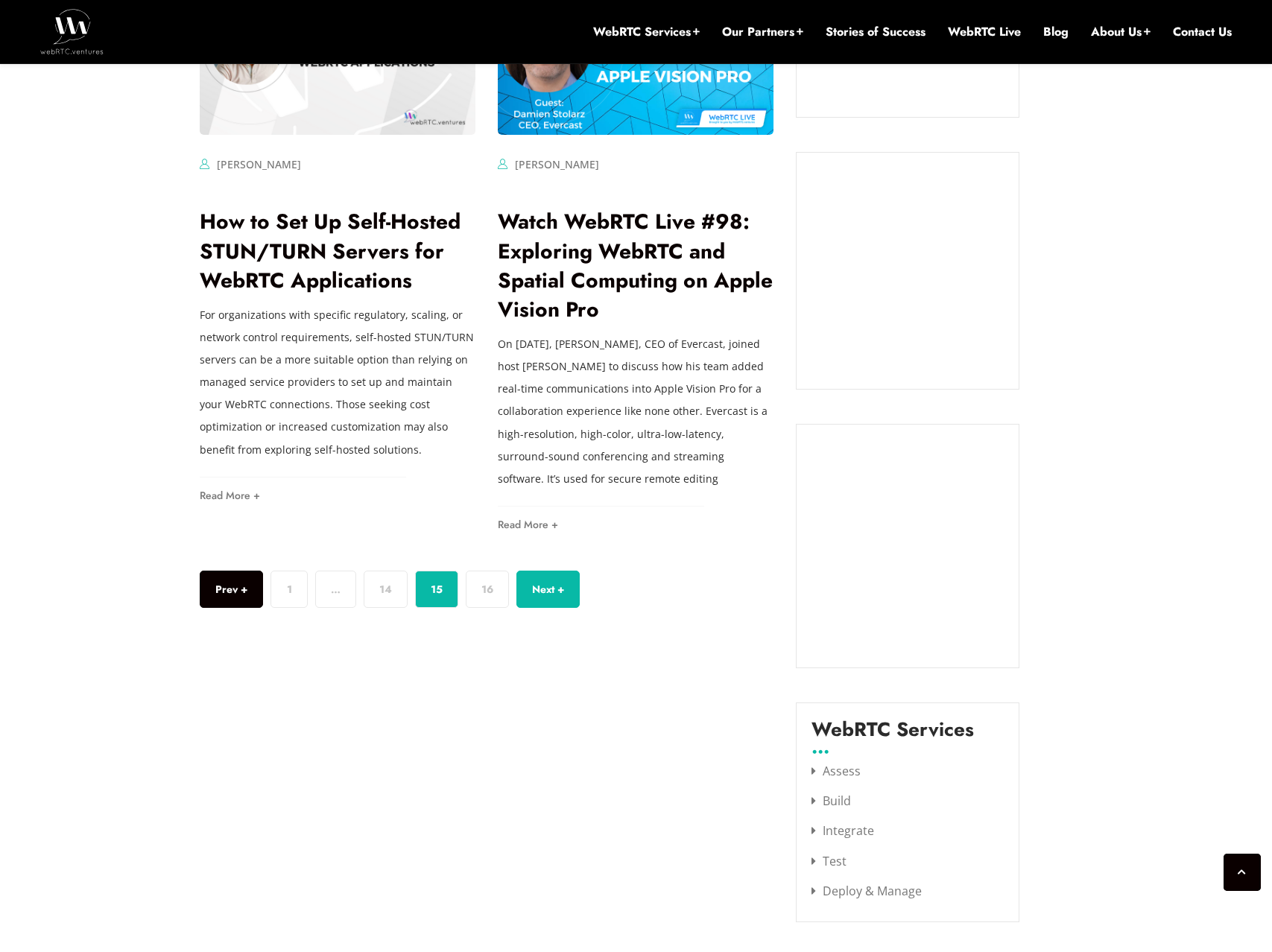
scroll to position [1142, 0]
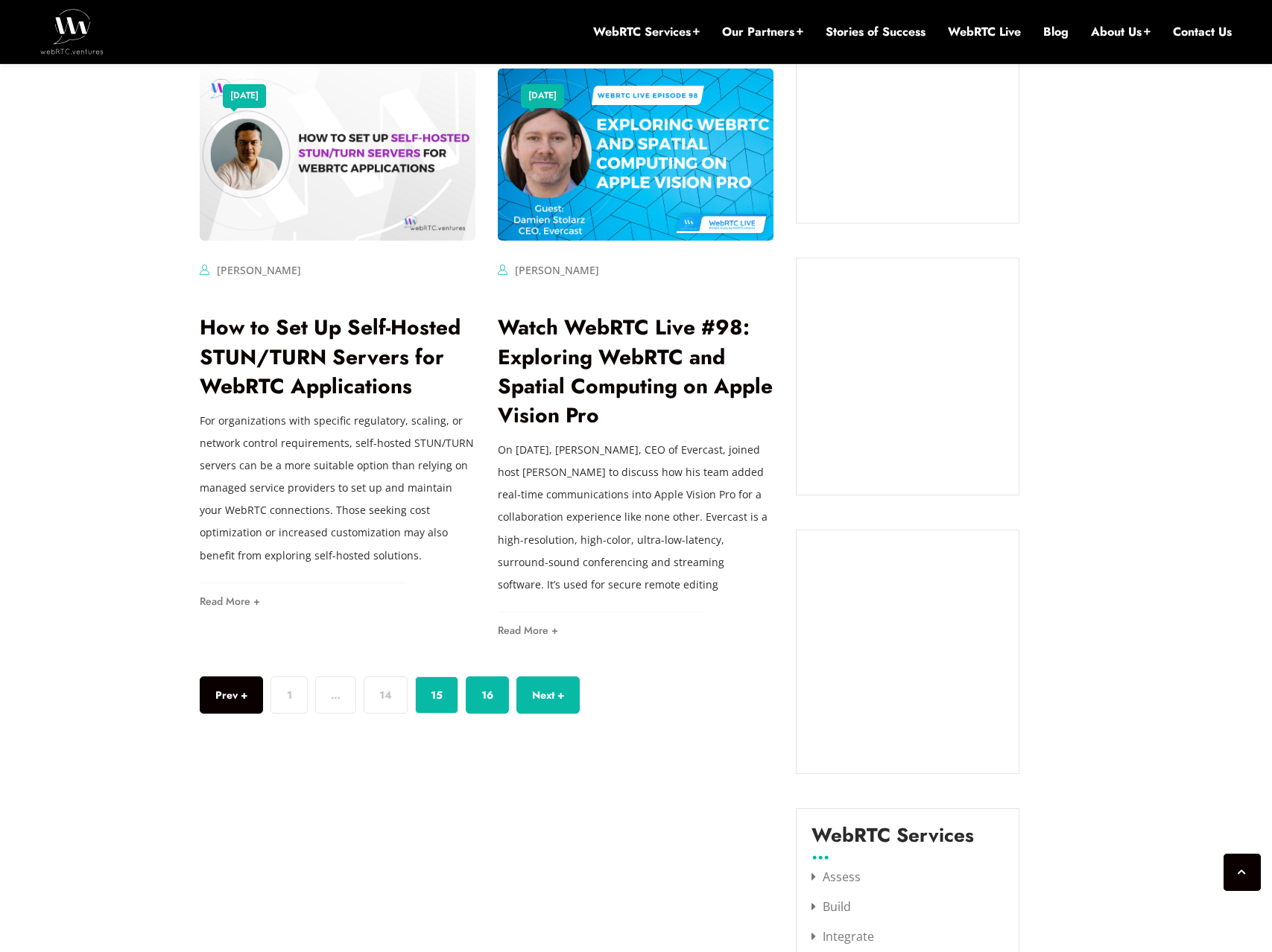
click at [484, 689] on link "16" at bounding box center [487, 695] width 43 height 37
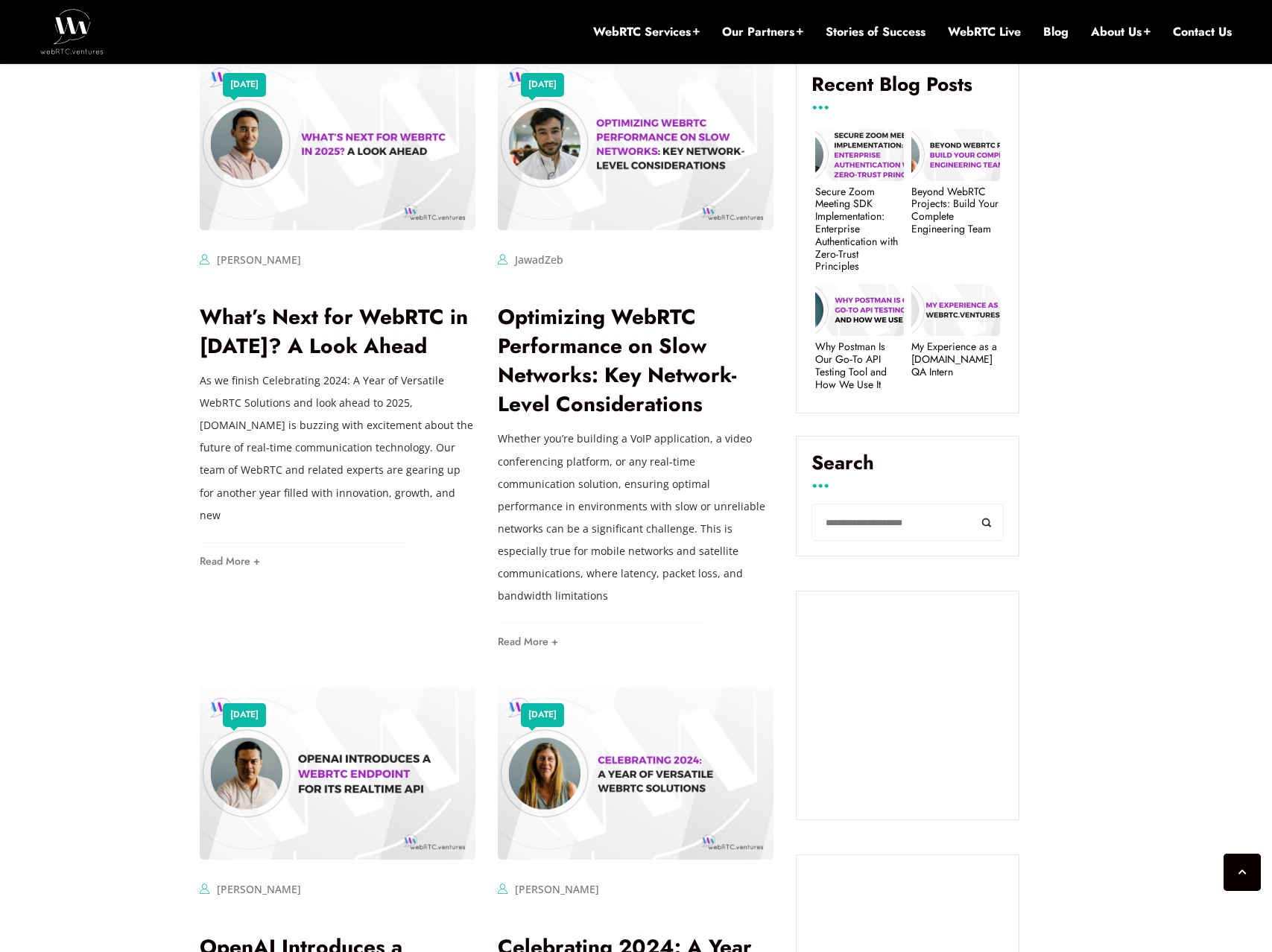
scroll to position [405, 0]
